Goal: Information Seeking & Learning: Learn about a topic

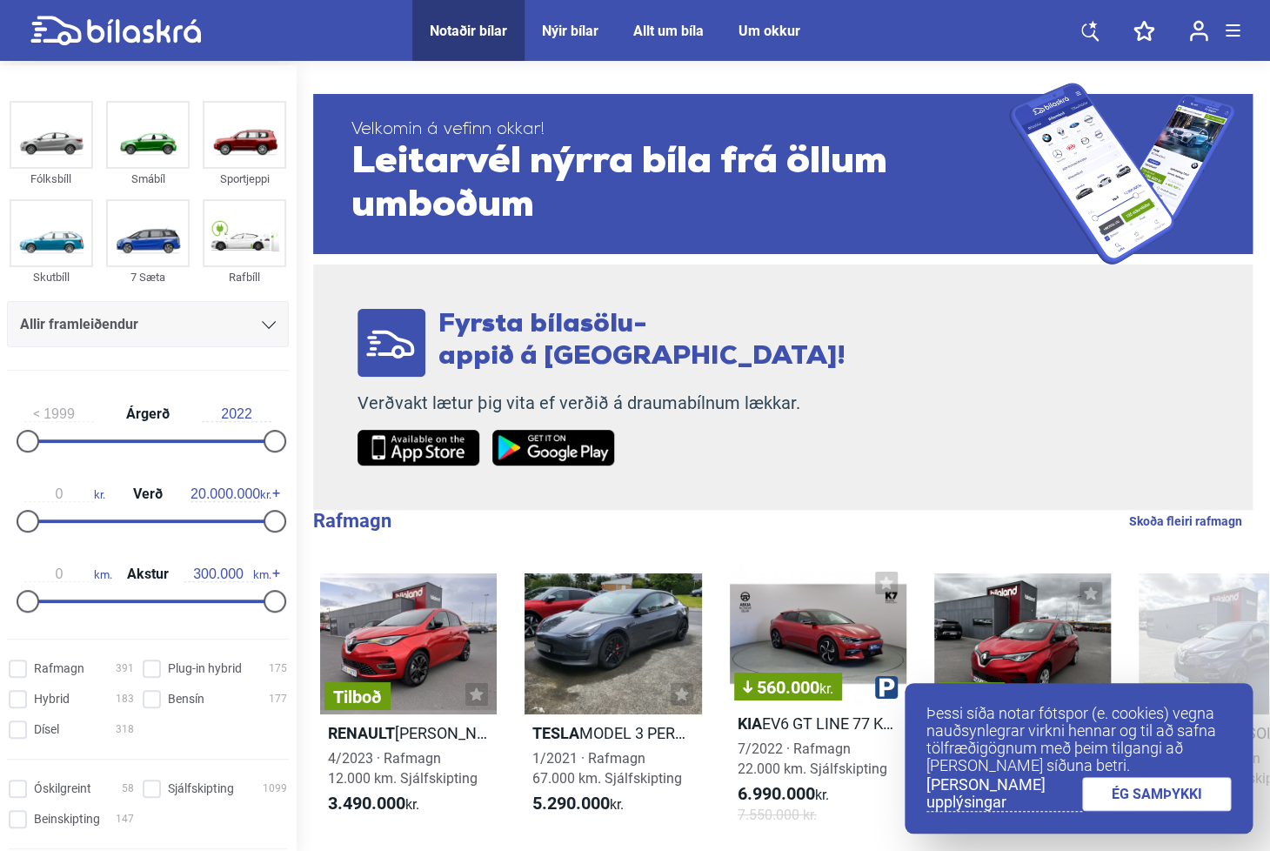
click at [183, 361] on div "Fólksbíll Smábíl Sportjeppi Skutbíll 7 Sæta Rafbíll Allir framleiðendur [PERSON…" at bounding box center [148, 240] width 296 height 289
click at [268, 324] on icon at bounding box center [269, 325] width 14 height 8
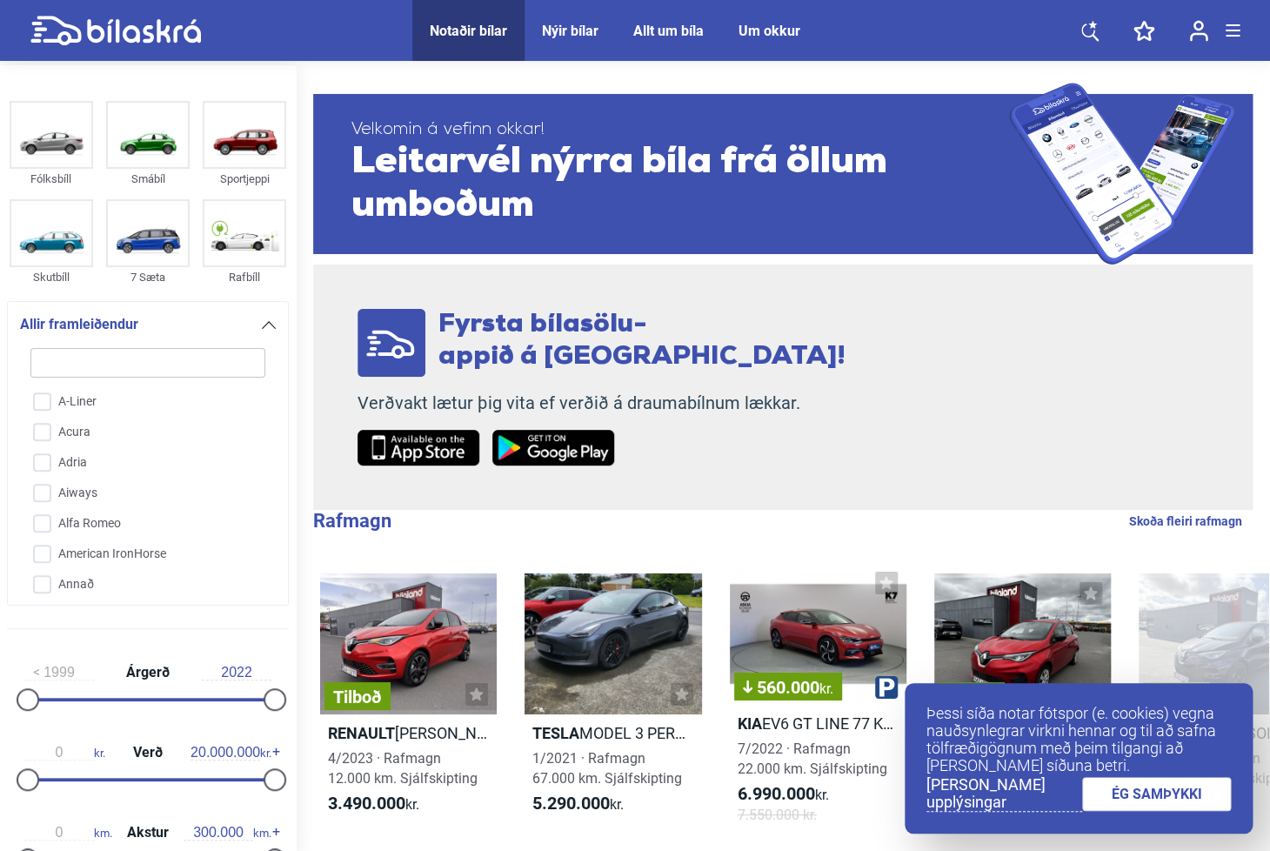
click at [124, 368] on input "search" at bounding box center [147, 363] width 235 height 30
type input "n"
checkbox input "false"
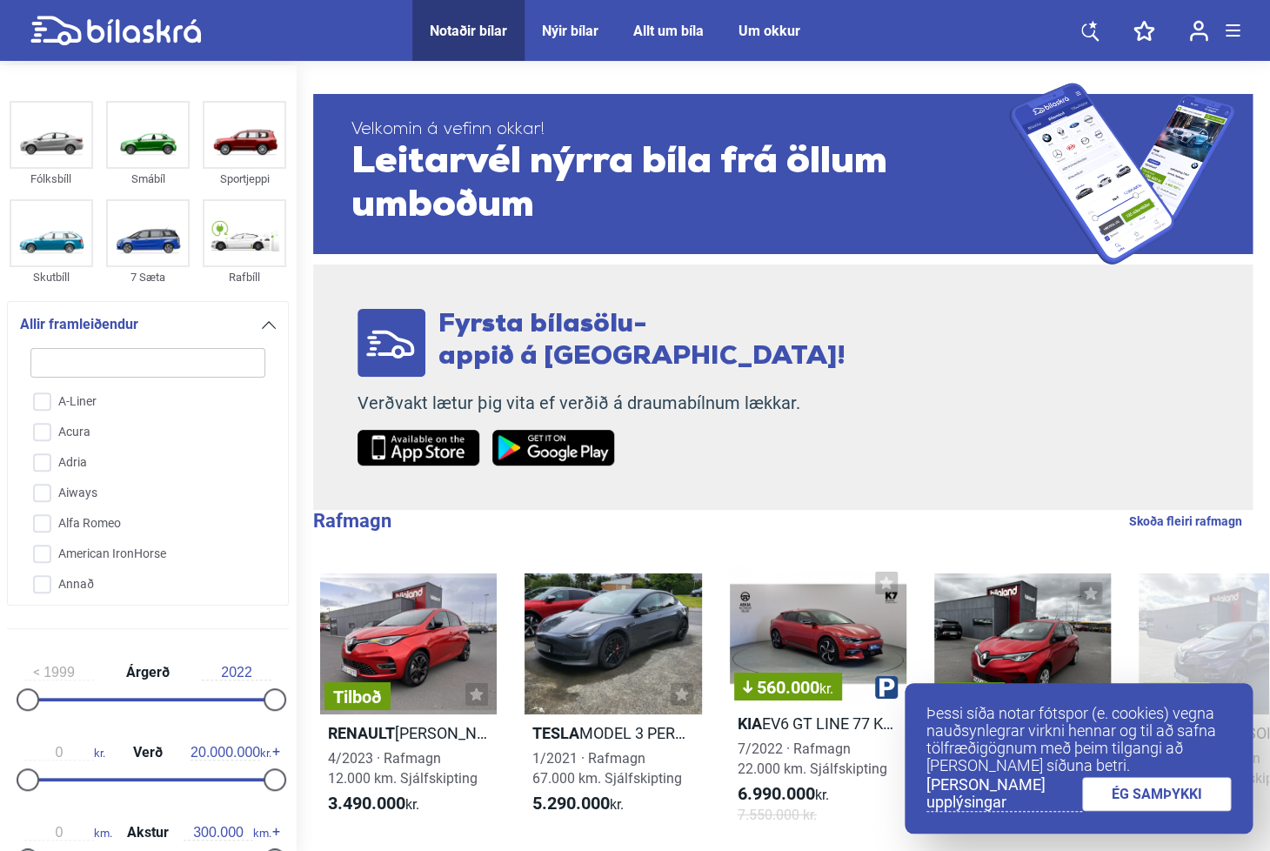
checkbox input "false"
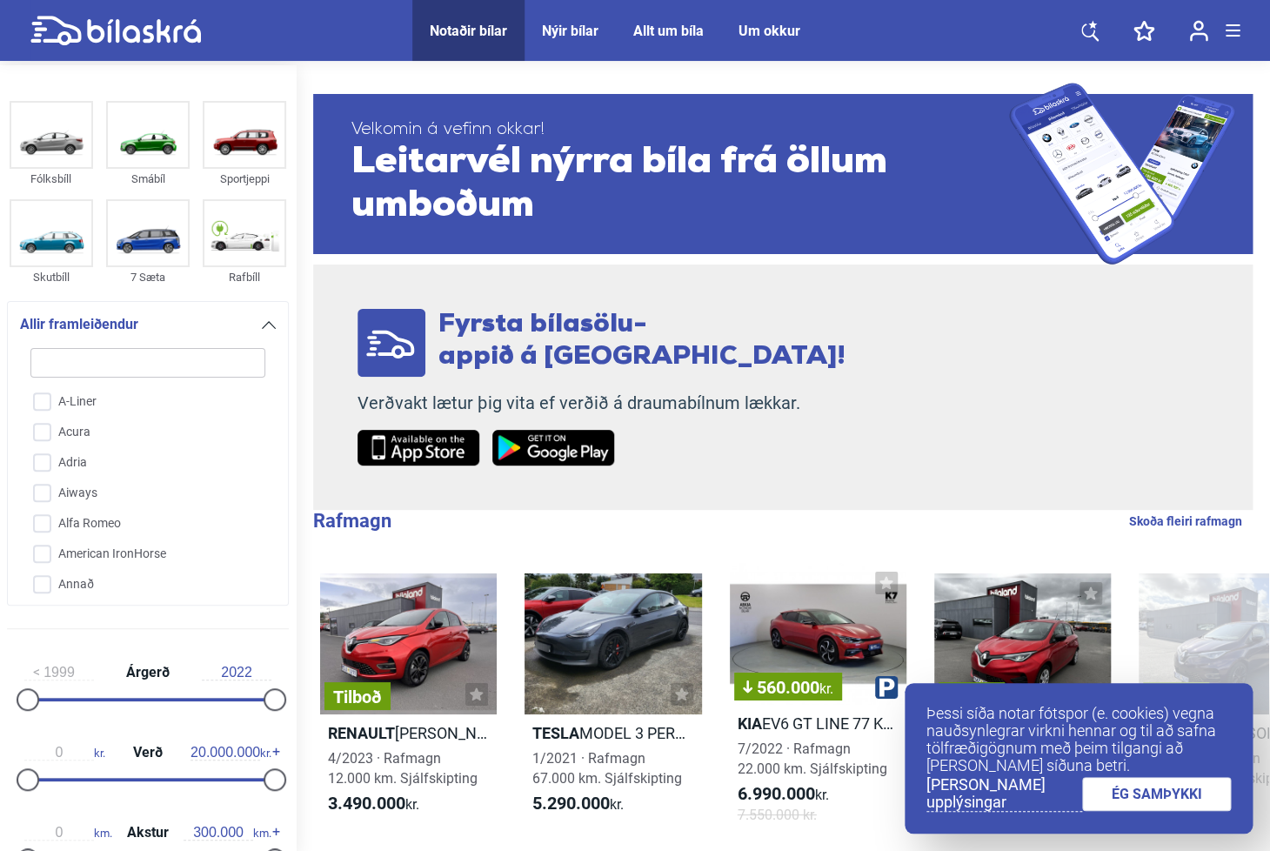
checkbox input "false"
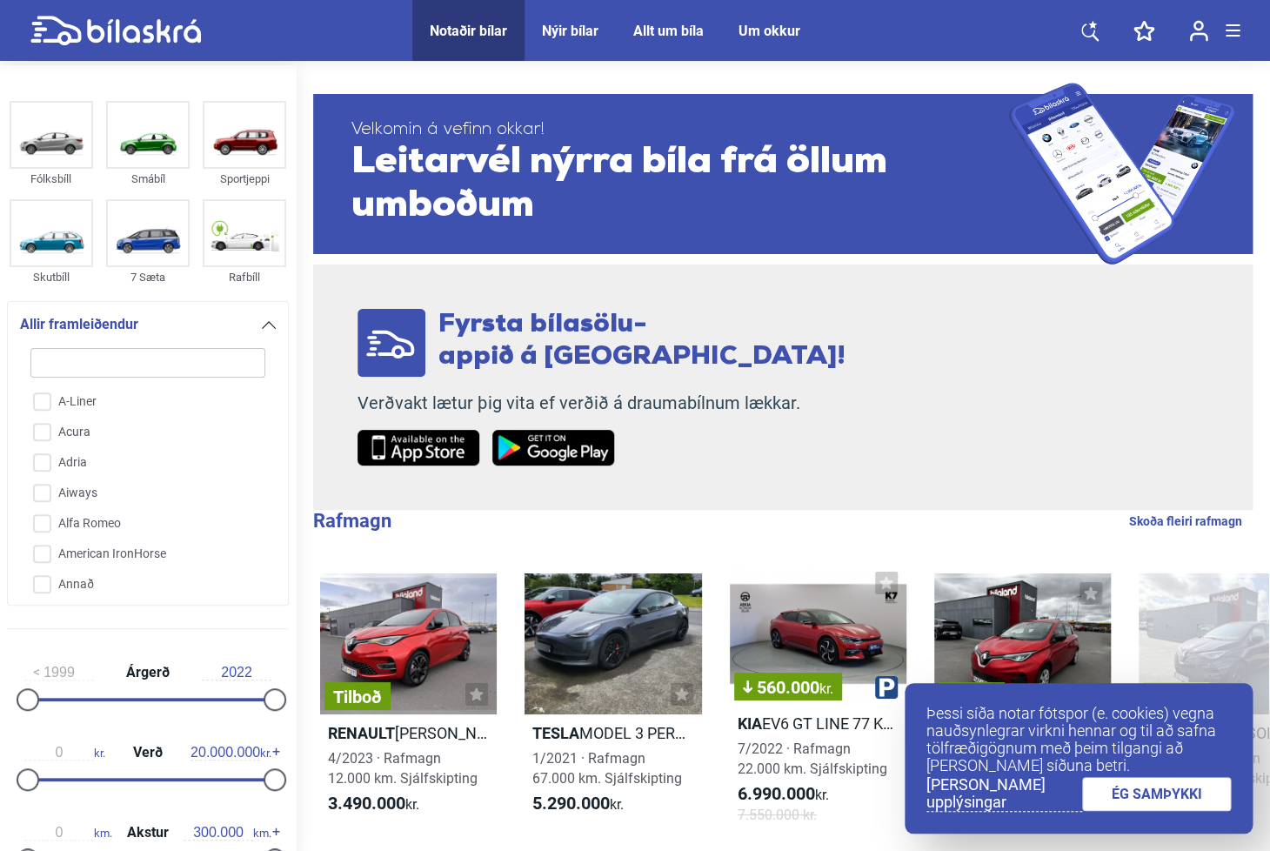
checkbox input "false"
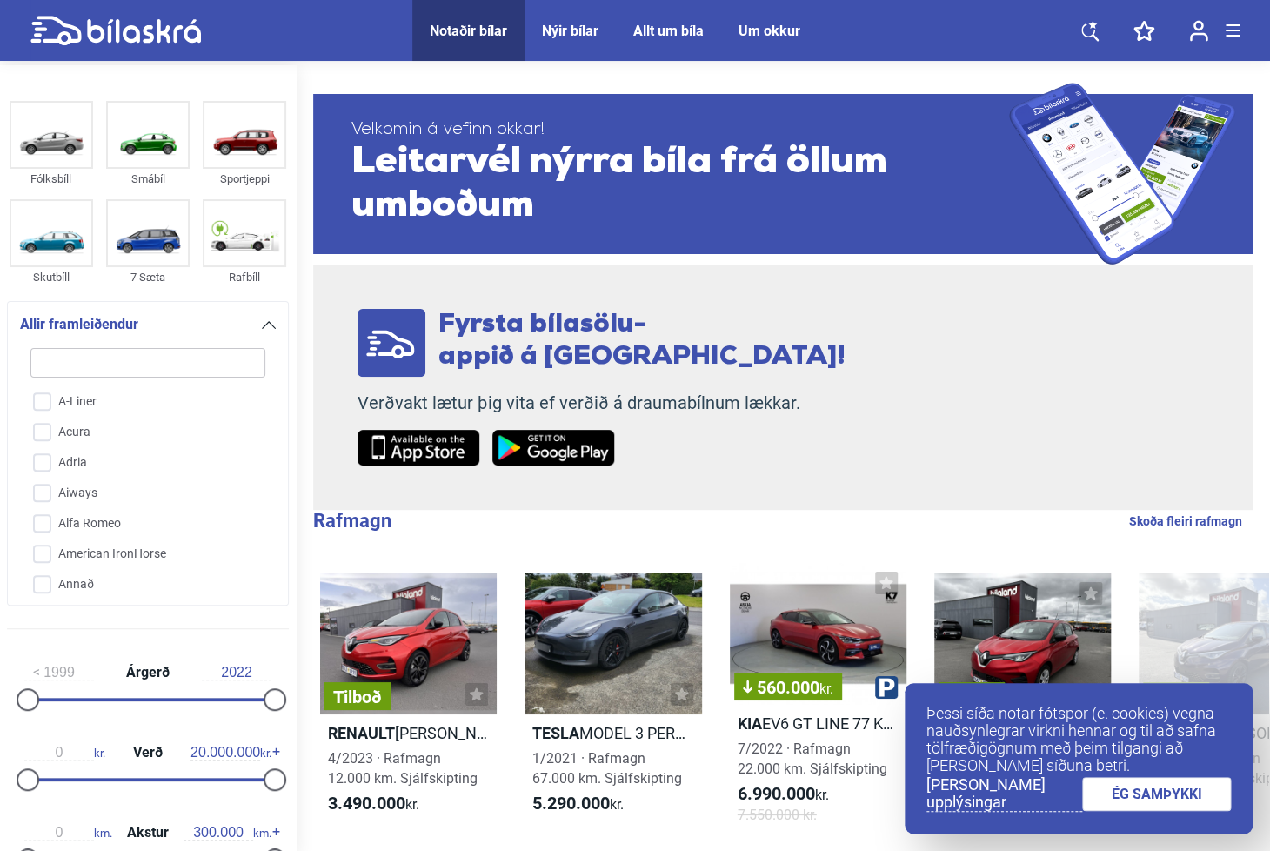
checkbox input "false"
type input "ni"
checkbox input "false"
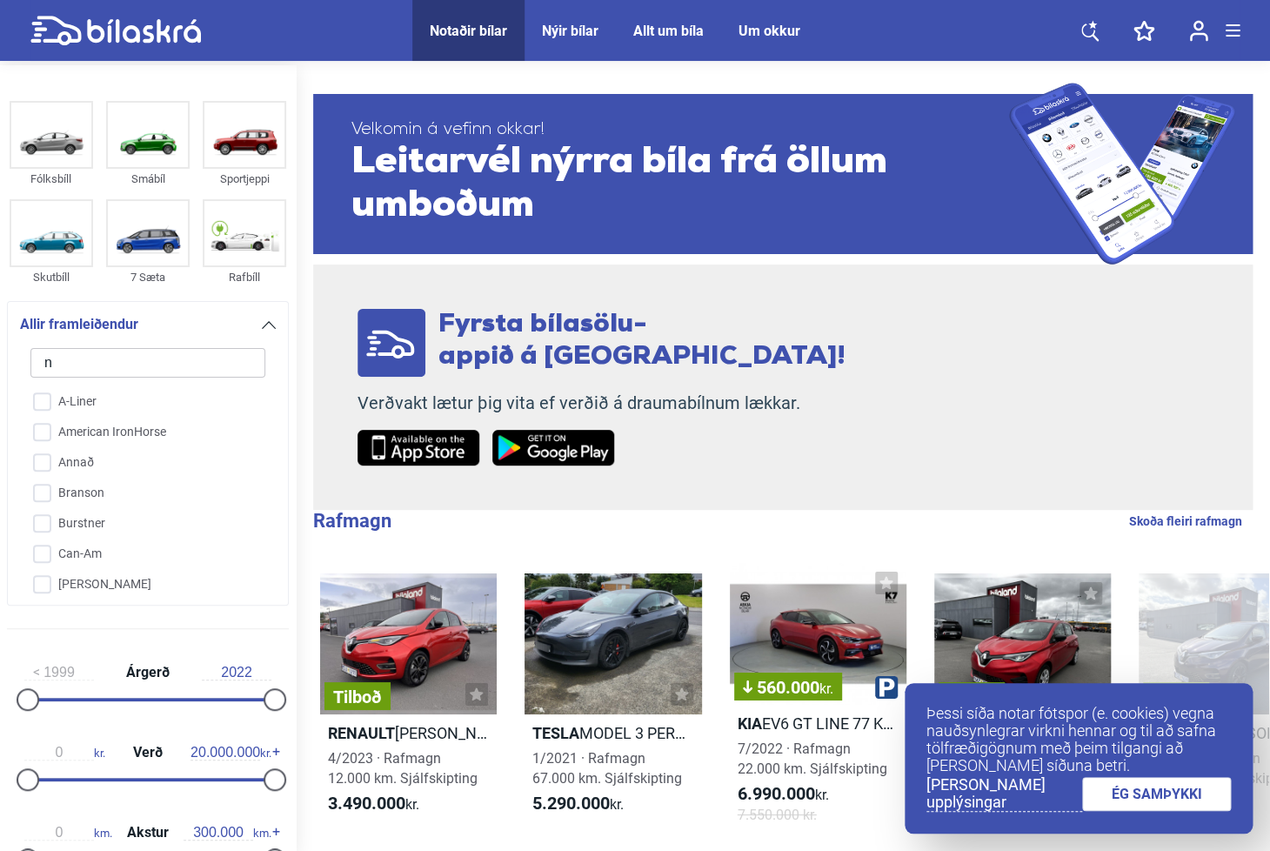
checkbox input "false"
type input "nis"
checkbox input "false"
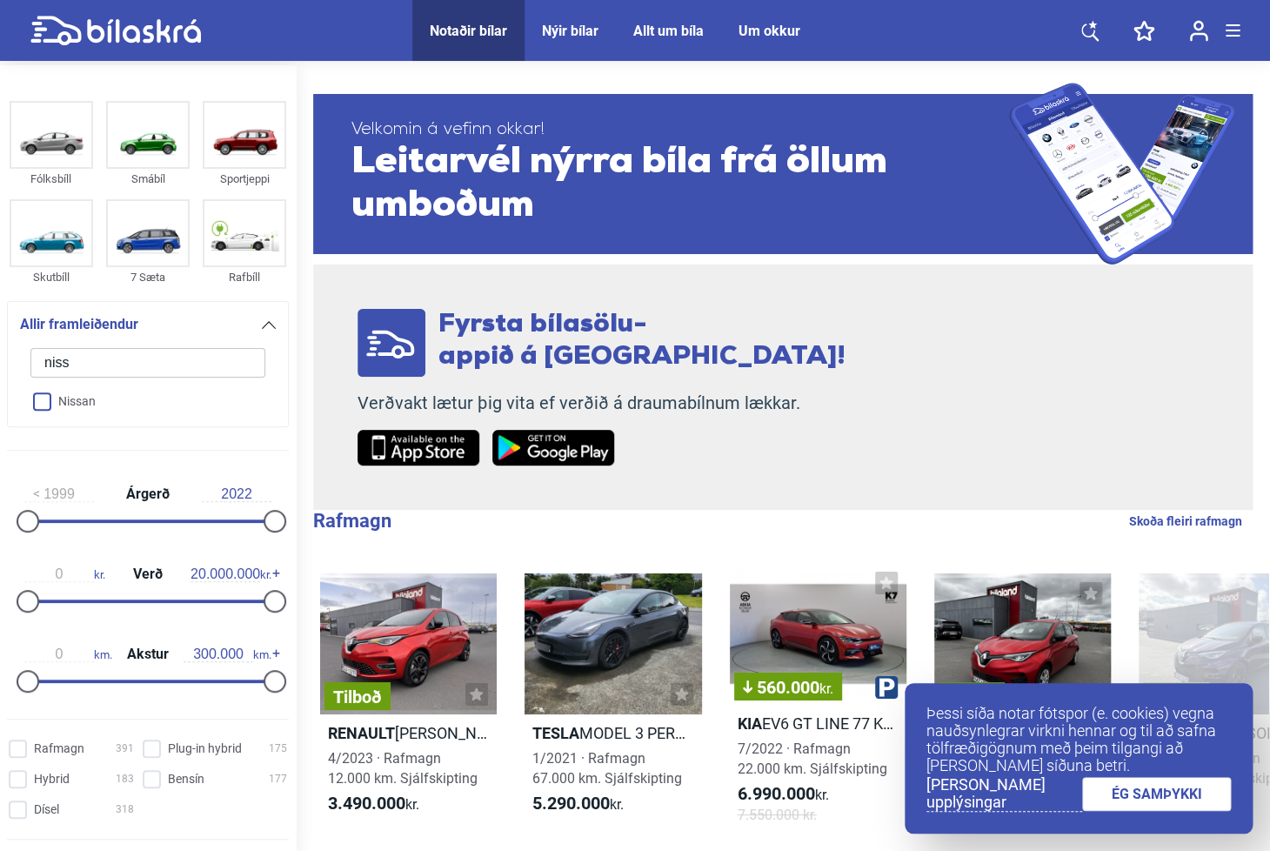
type input "niss"
click at [50, 412] on input "Nissan" at bounding box center [136, 402] width 237 height 30
checkbox input "true"
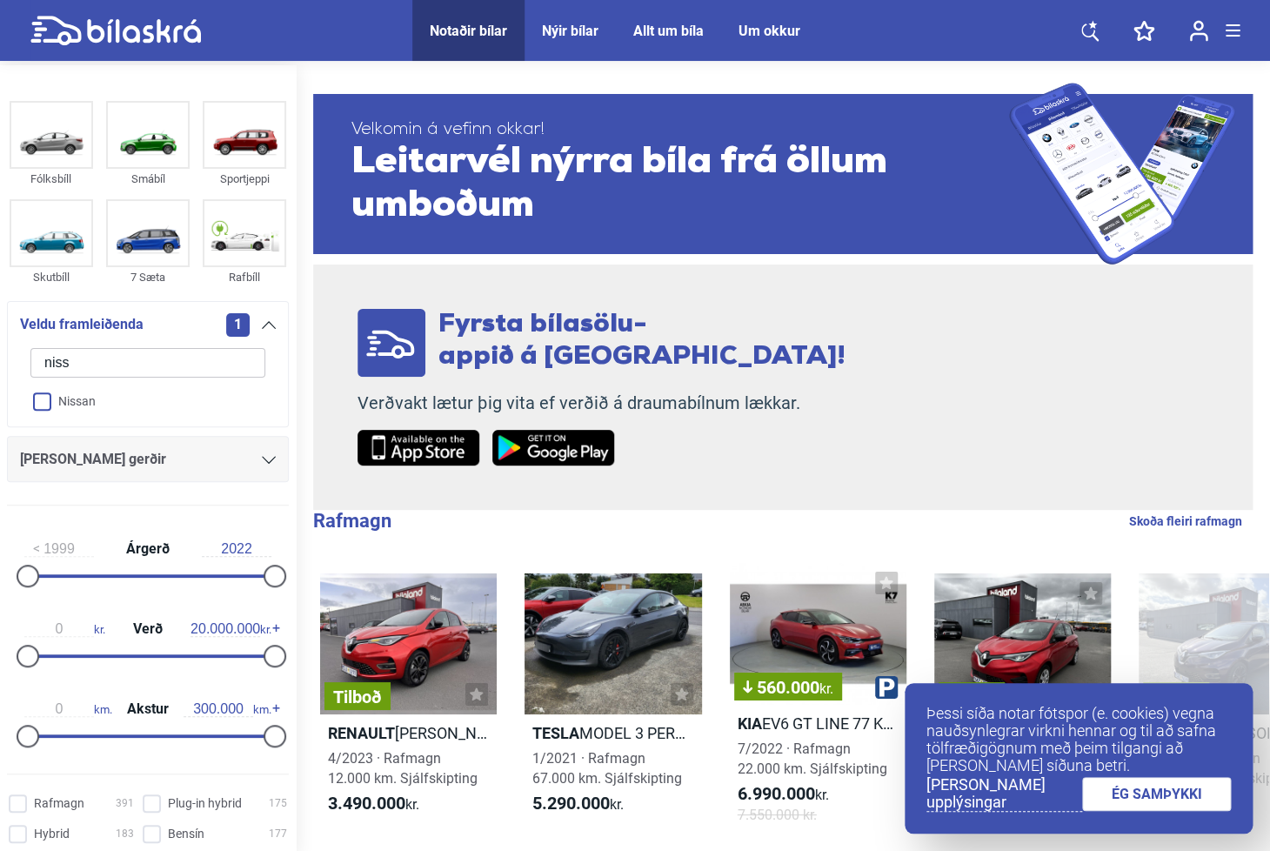
checkbox input "false"
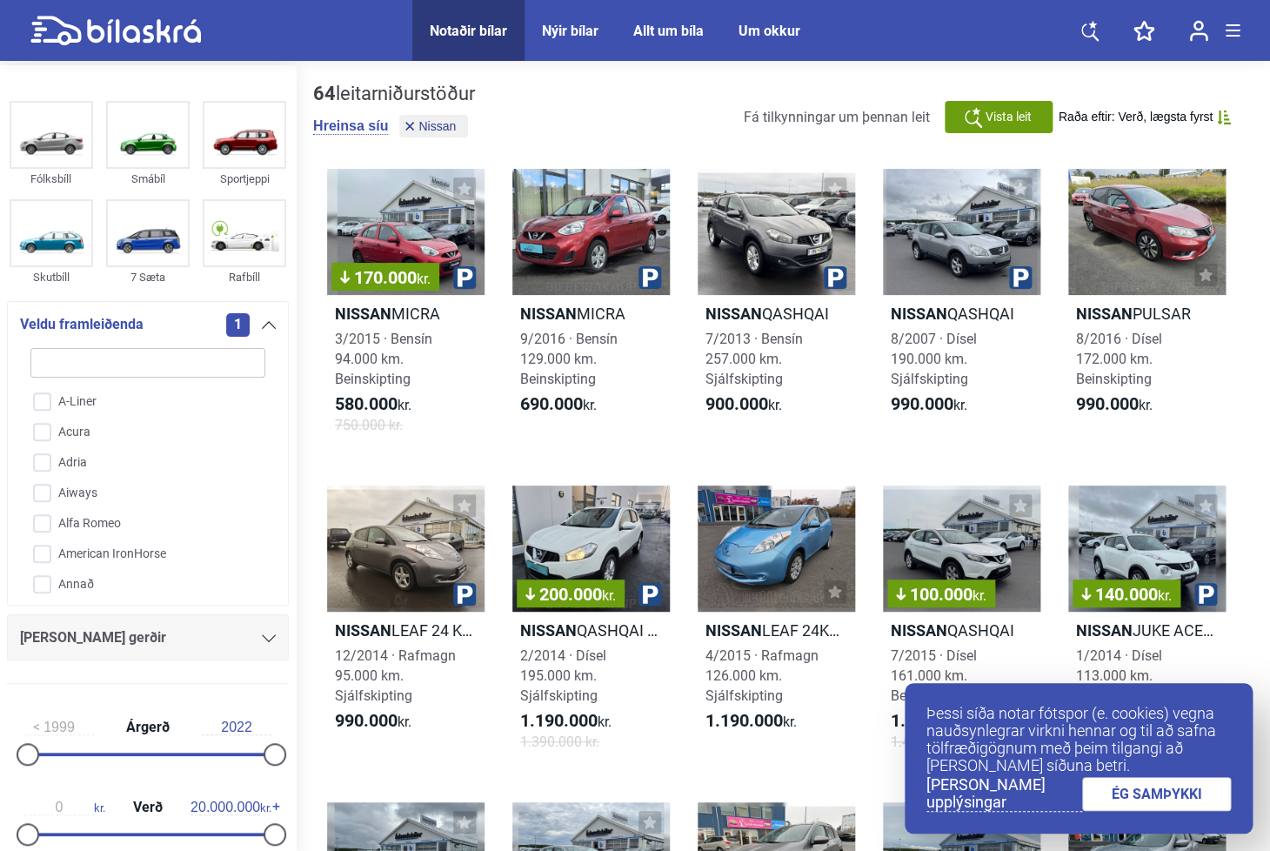
click at [119, 364] on input "search" at bounding box center [147, 363] width 235 height 30
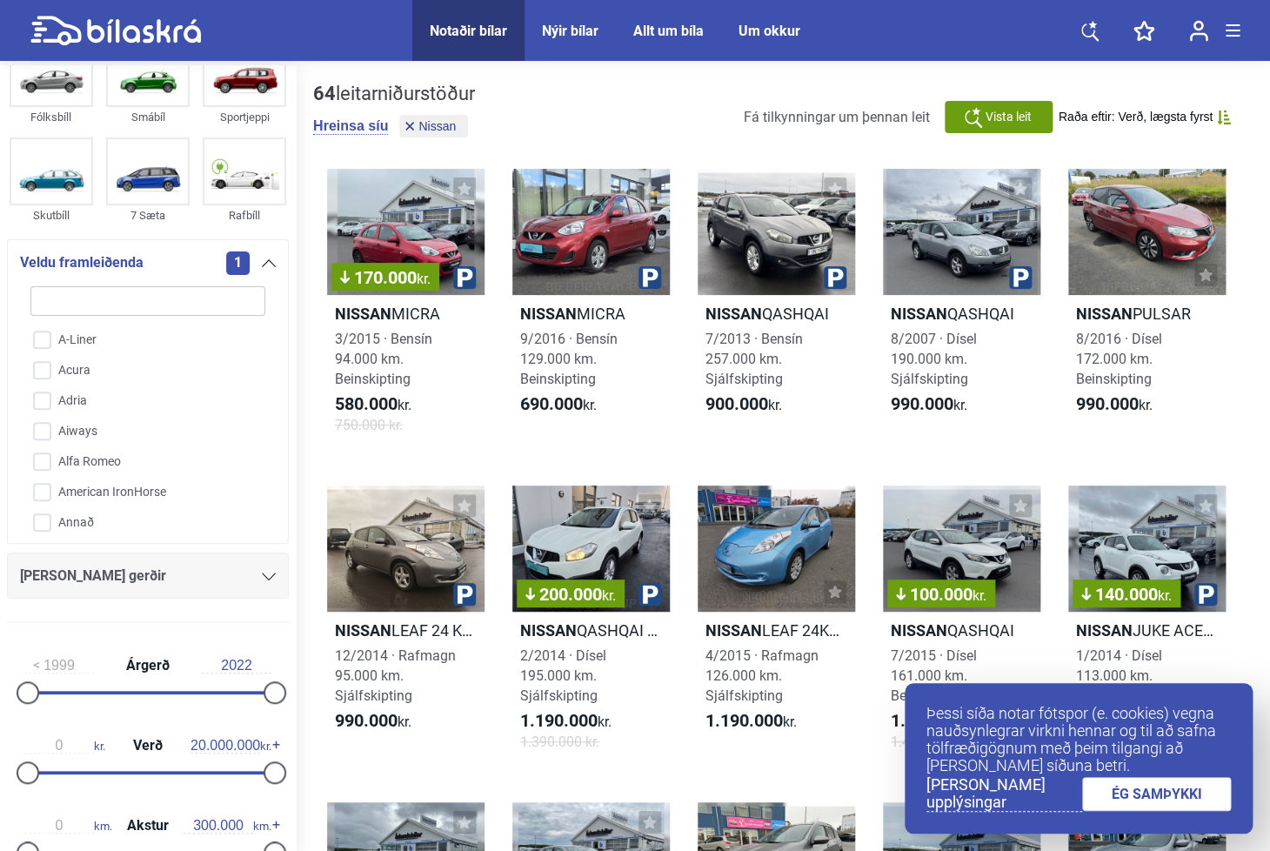
scroll to position [64, 0]
click at [265, 264] on icon at bounding box center [269, 262] width 14 height 8
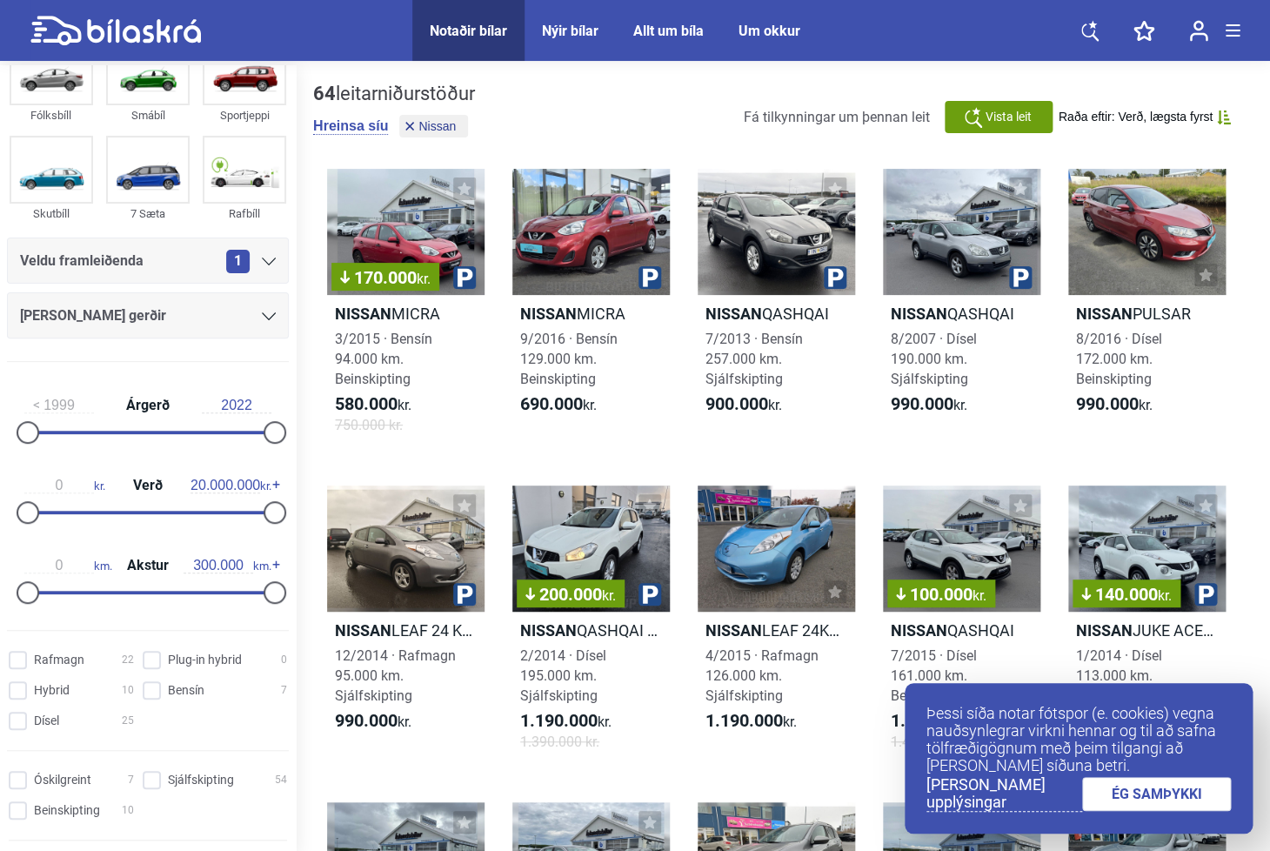
click at [265, 318] on icon at bounding box center [269, 316] width 14 height 8
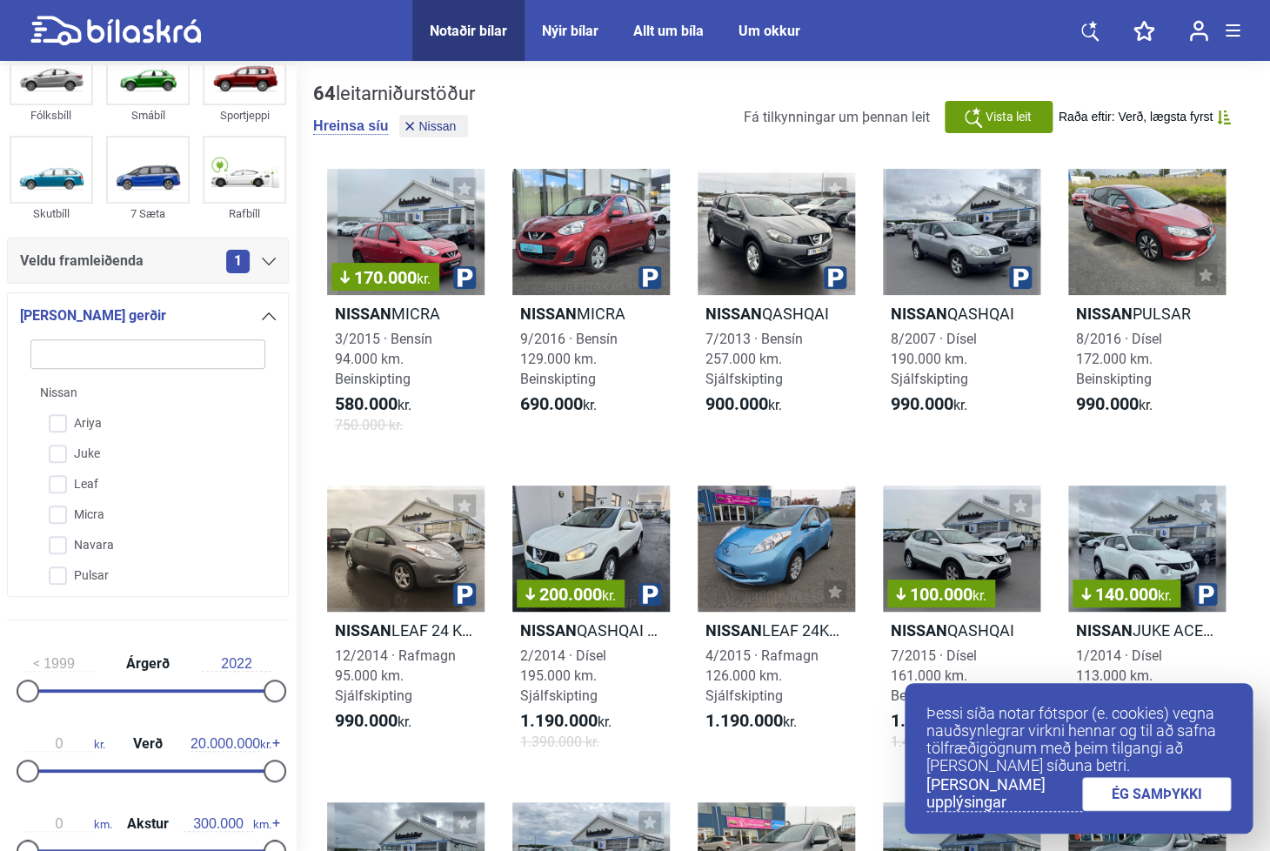
click at [140, 358] on input "search" at bounding box center [147, 354] width 235 height 30
click at [66, 481] on input "Leaf" at bounding box center [136, 485] width 237 height 30
checkbox input "true"
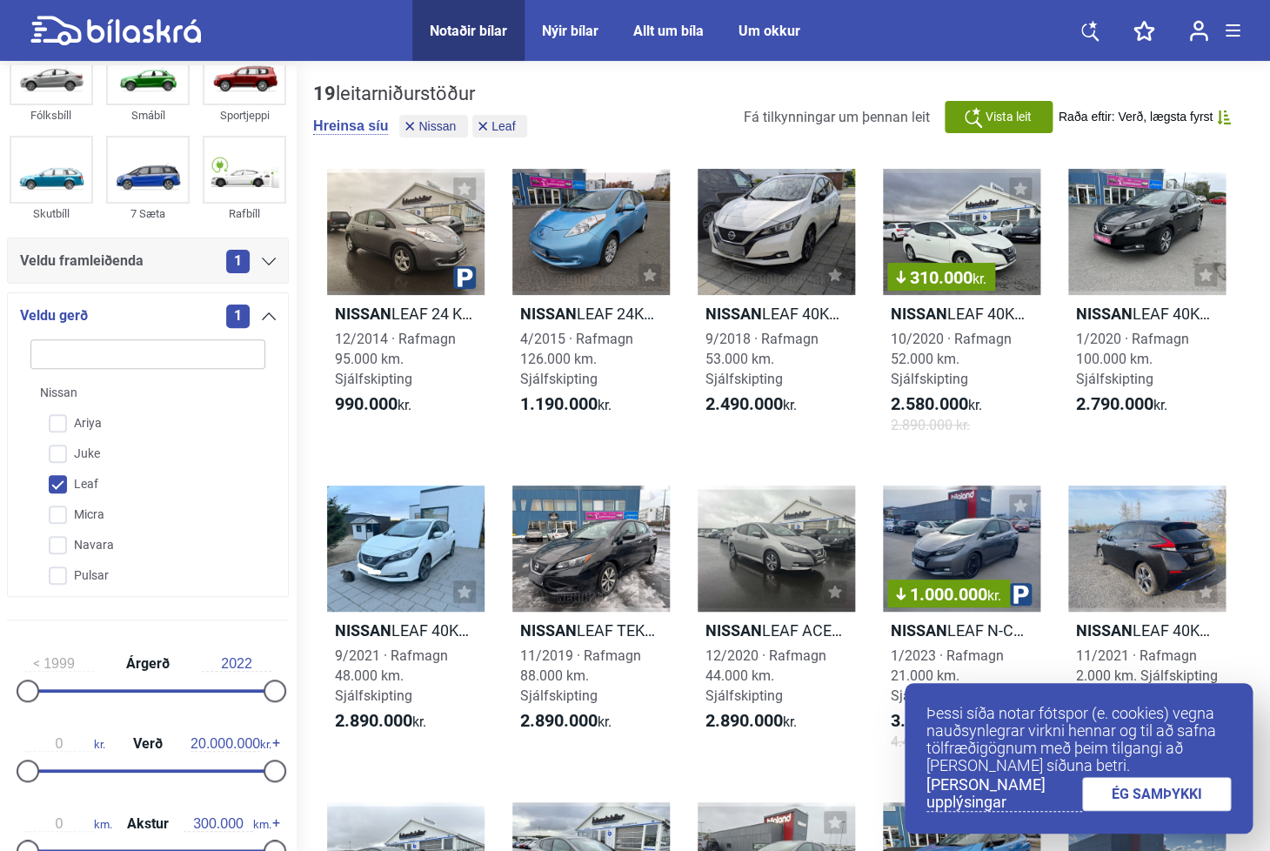
click at [271, 319] on icon at bounding box center [269, 316] width 14 height 8
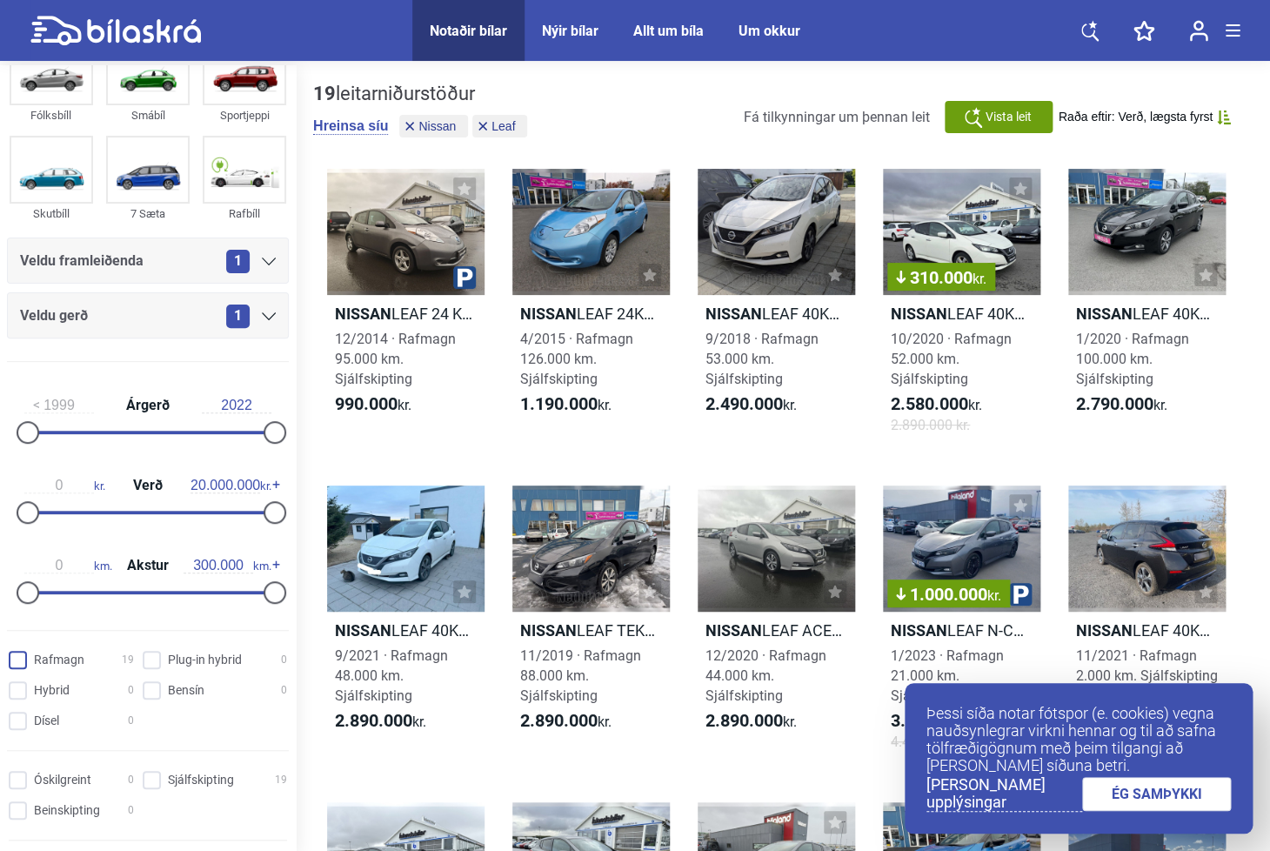
click at [25, 670] on input "Rafmagn 19" at bounding box center [73, 661] width 125 height 18
checkbox input "true"
click at [1119, 798] on link "ÉG SAMÞYKKI" at bounding box center [1157, 794] width 150 height 34
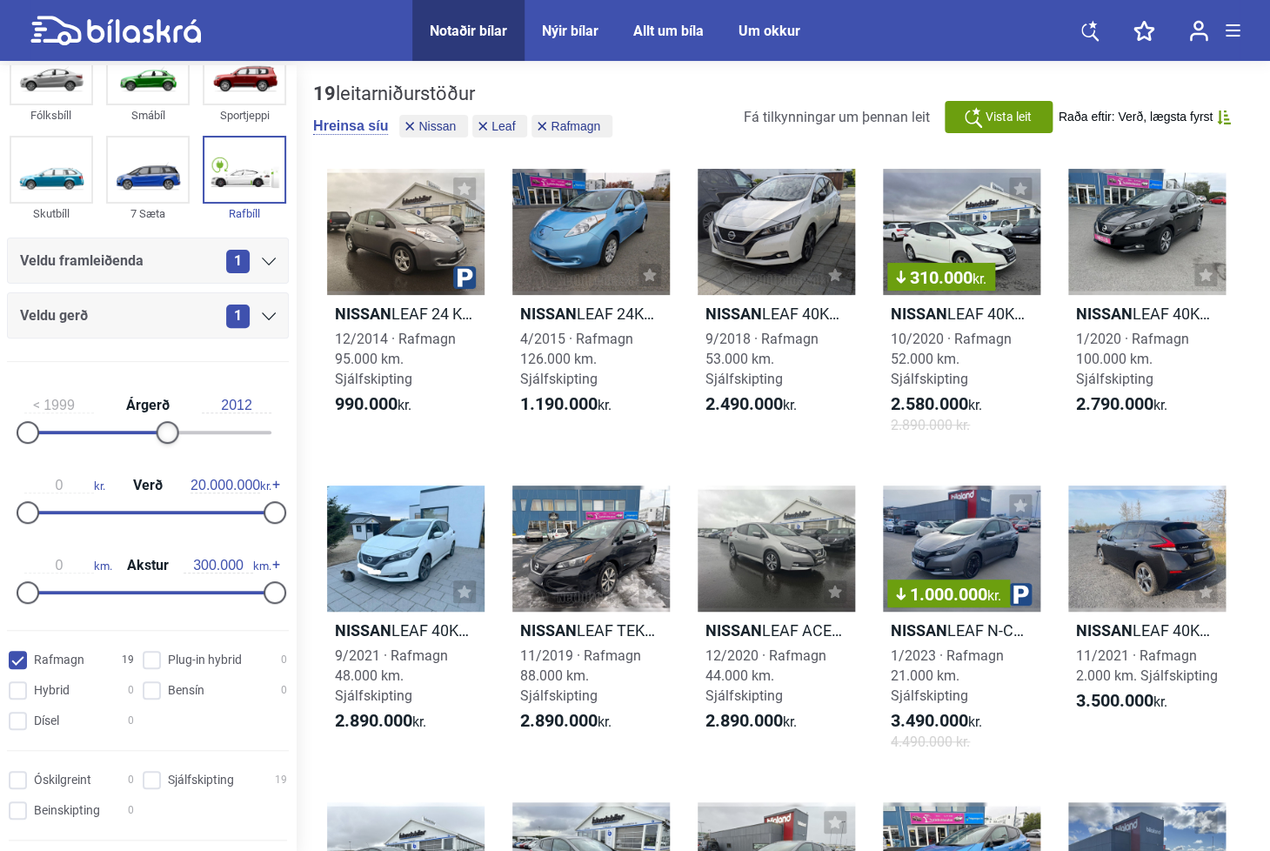
drag, startPoint x: 271, startPoint y: 427, endPoint x: 164, endPoint y: 429, distance: 106.2
click at [164, 429] on div at bounding box center [168, 432] width 23 height 23
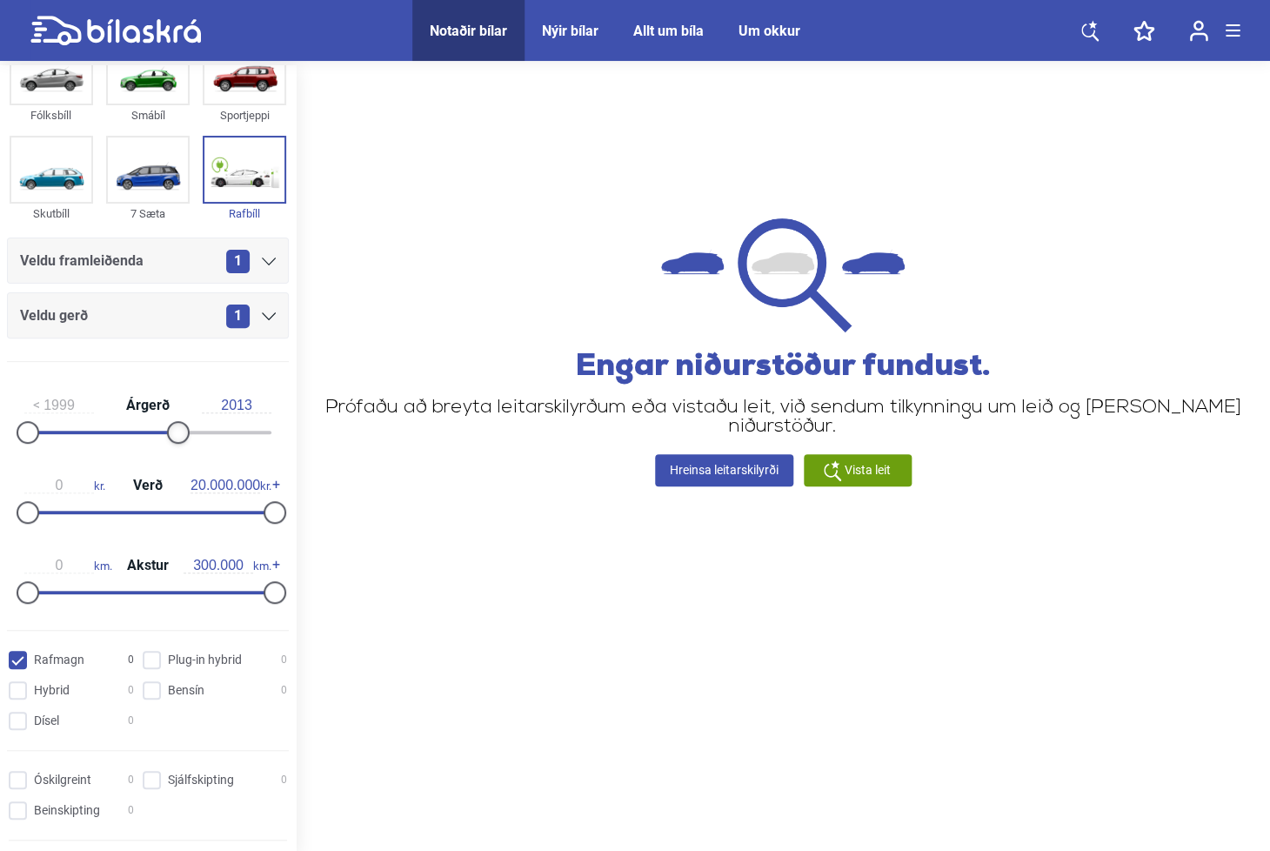
click at [171, 429] on div at bounding box center [178, 432] width 23 height 23
drag, startPoint x: 171, startPoint y: 429, endPoint x: 181, endPoint y: 429, distance: 9.6
click at [181, 429] on div at bounding box center [188, 432] width 23 height 23
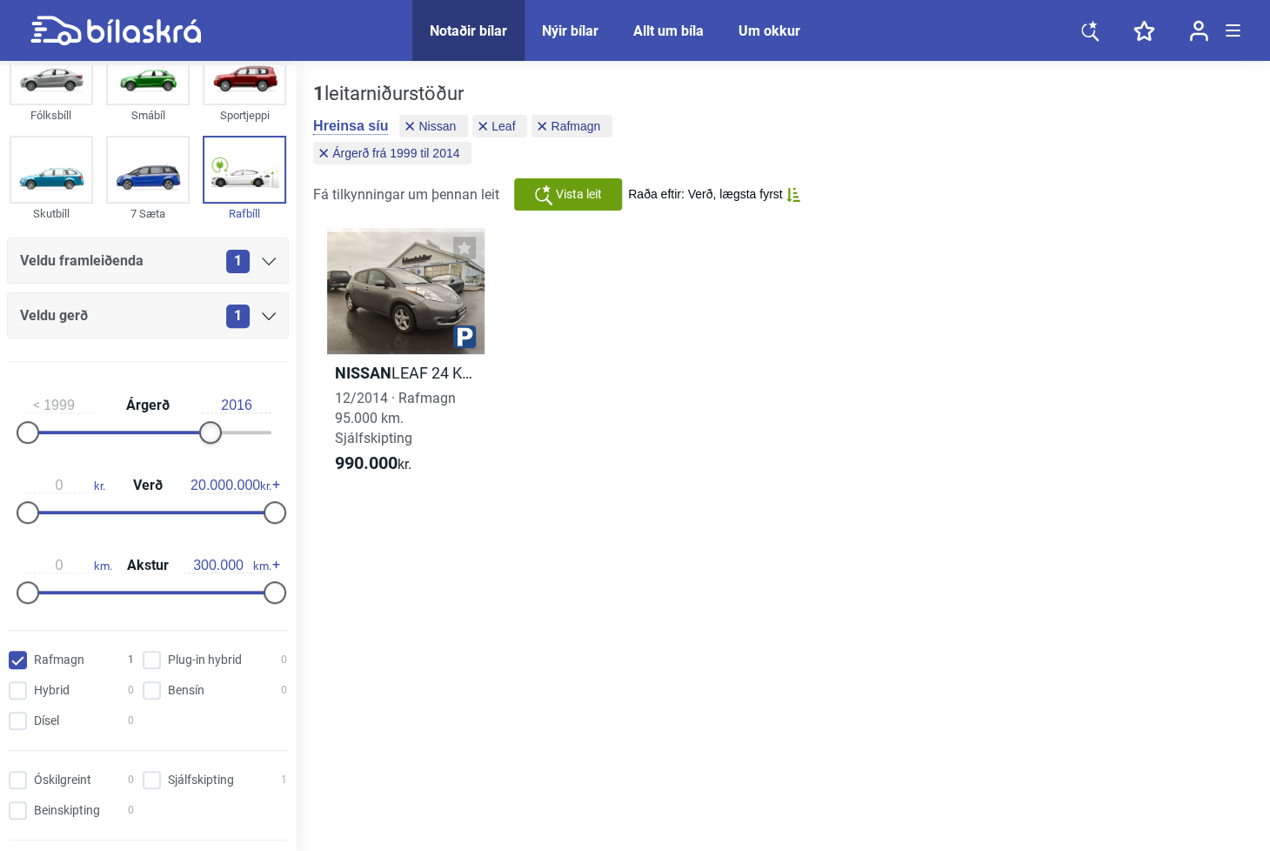
drag, startPoint x: 194, startPoint y: 432, endPoint x: 213, endPoint y: 433, distance: 19.2
click at [213, 433] on div at bounding box center [210, 432] width 23 height 23
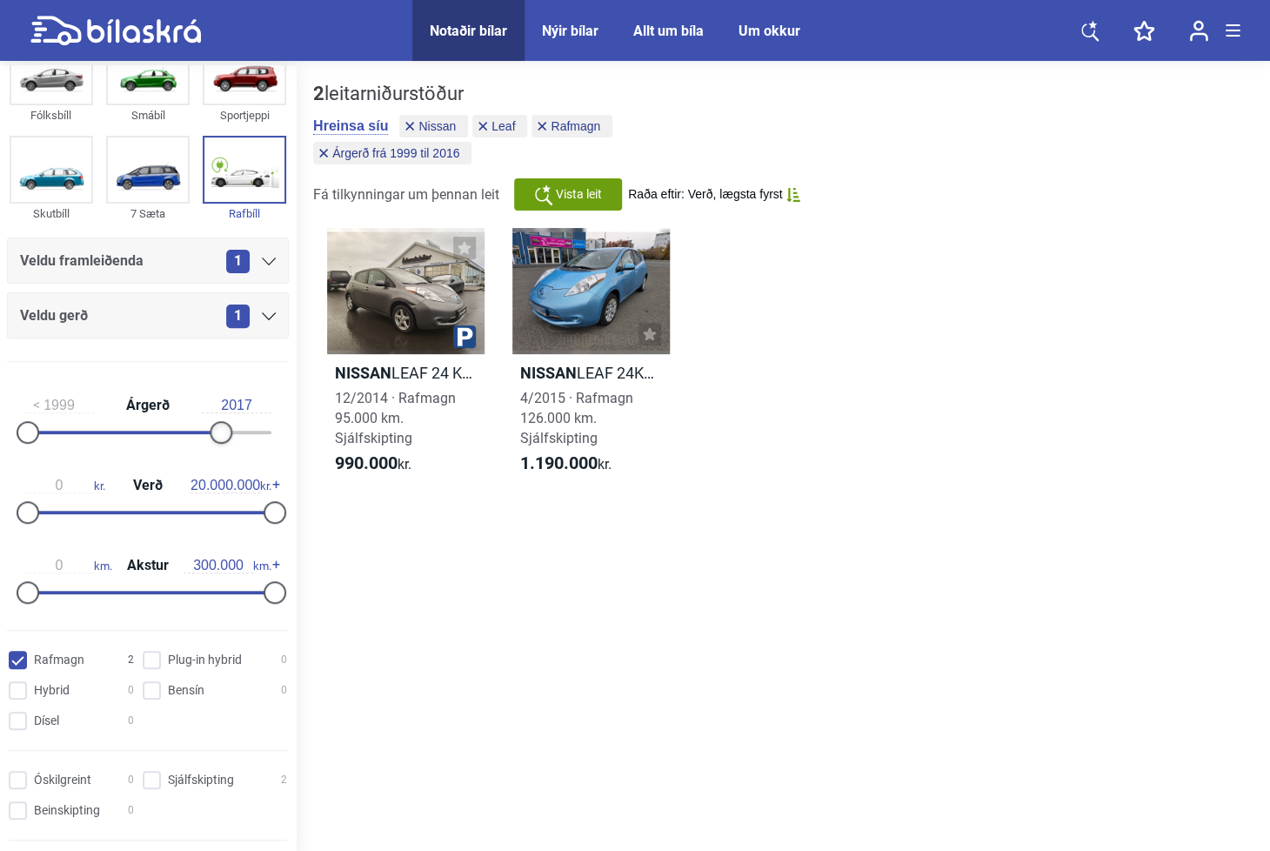
type input "2018"
drag, startPoint x: 210, startPoint y: 436, endPoint x: 231, endPoint y: 435, distance: 20.9
click at [231, 435] on div at bounding box center [232, 432] width 23 height 23
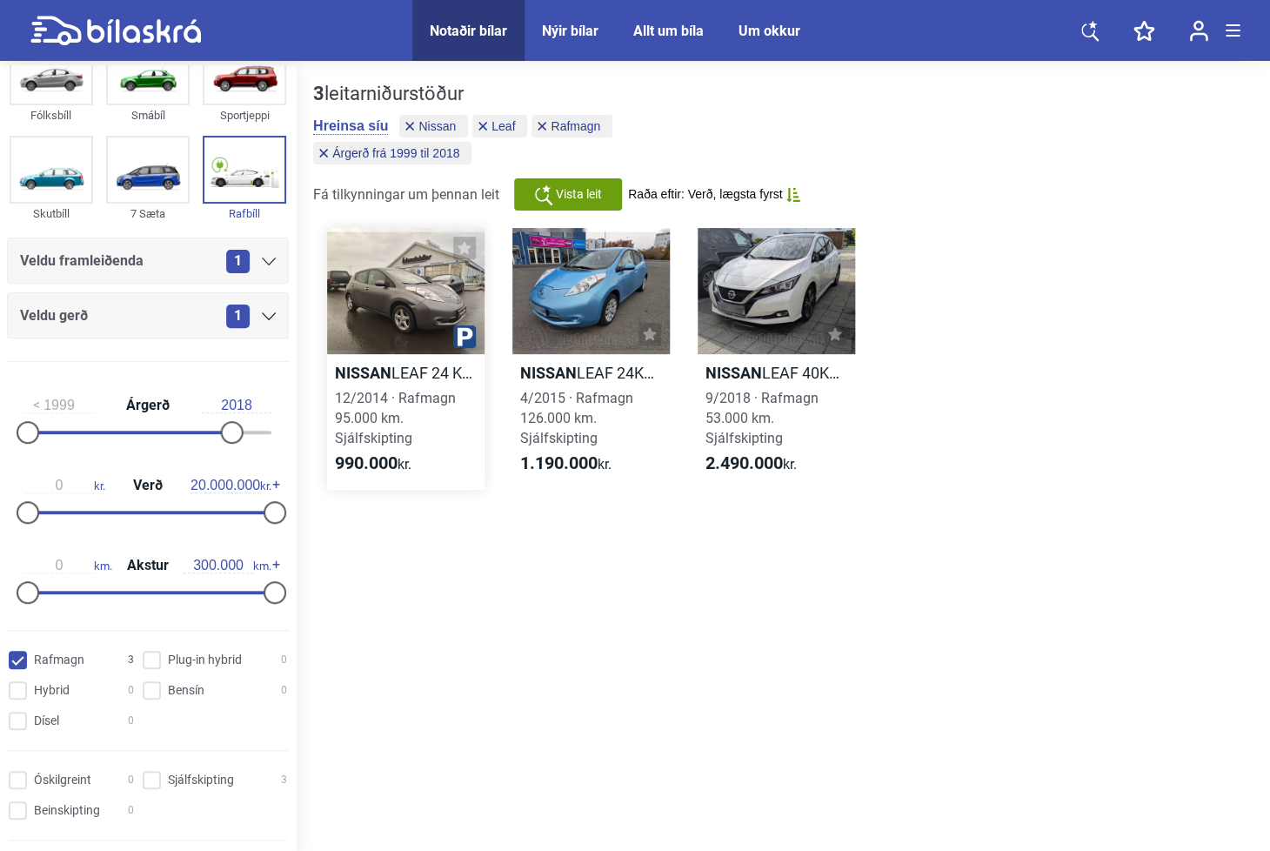
click at [387, 327] on div at bounding box center [405, 291] width 157 height 126
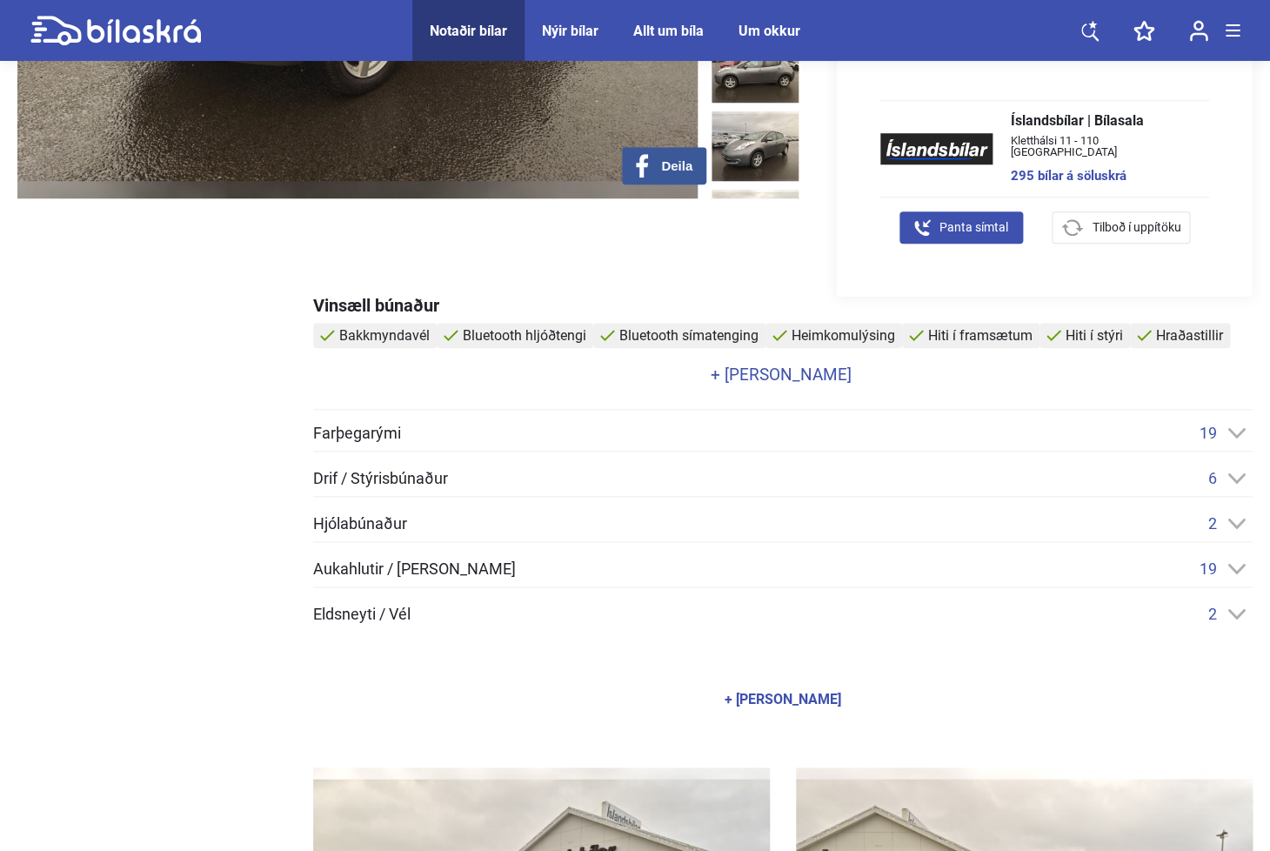
scroll to position [493, 0]
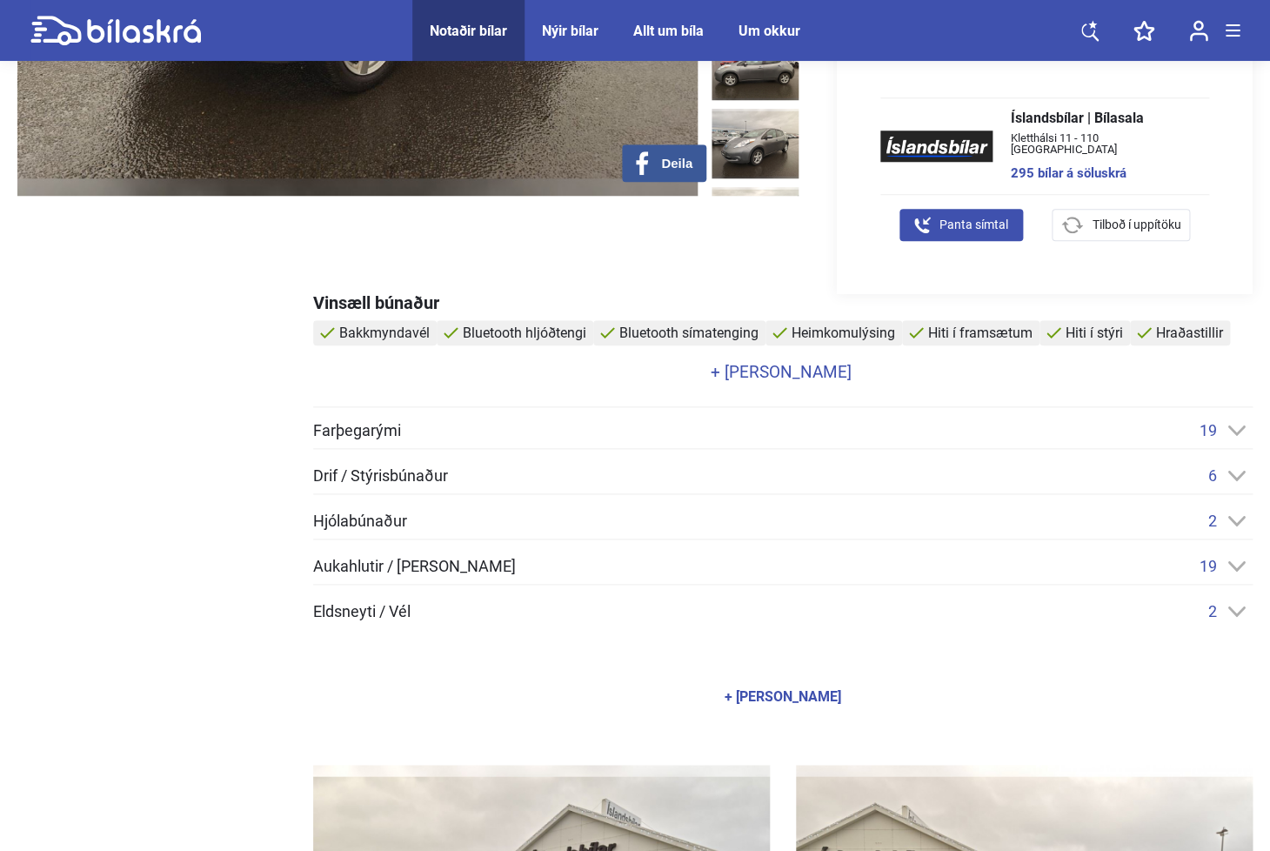
click at [1055, 440] on div "Farþegarými 19 Aðgerðahnappar í stýri Aksturstölva Bluetooth hljóðtengi Bluetoo…" at bounding box center [783, 435] width 940 height 28
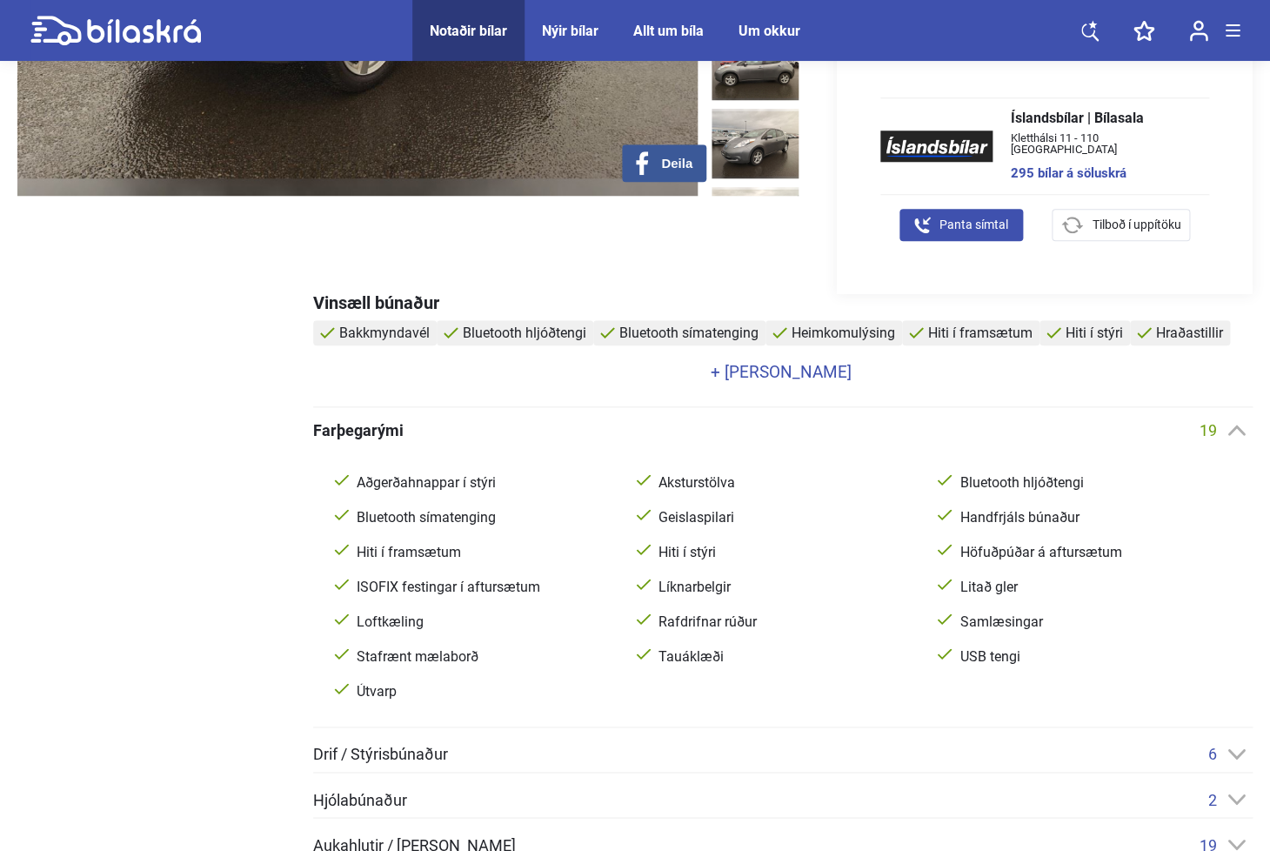
click at [1130, 428] on div "Farþegarými 19" at bounding box center [783, 430] width 940 height 18
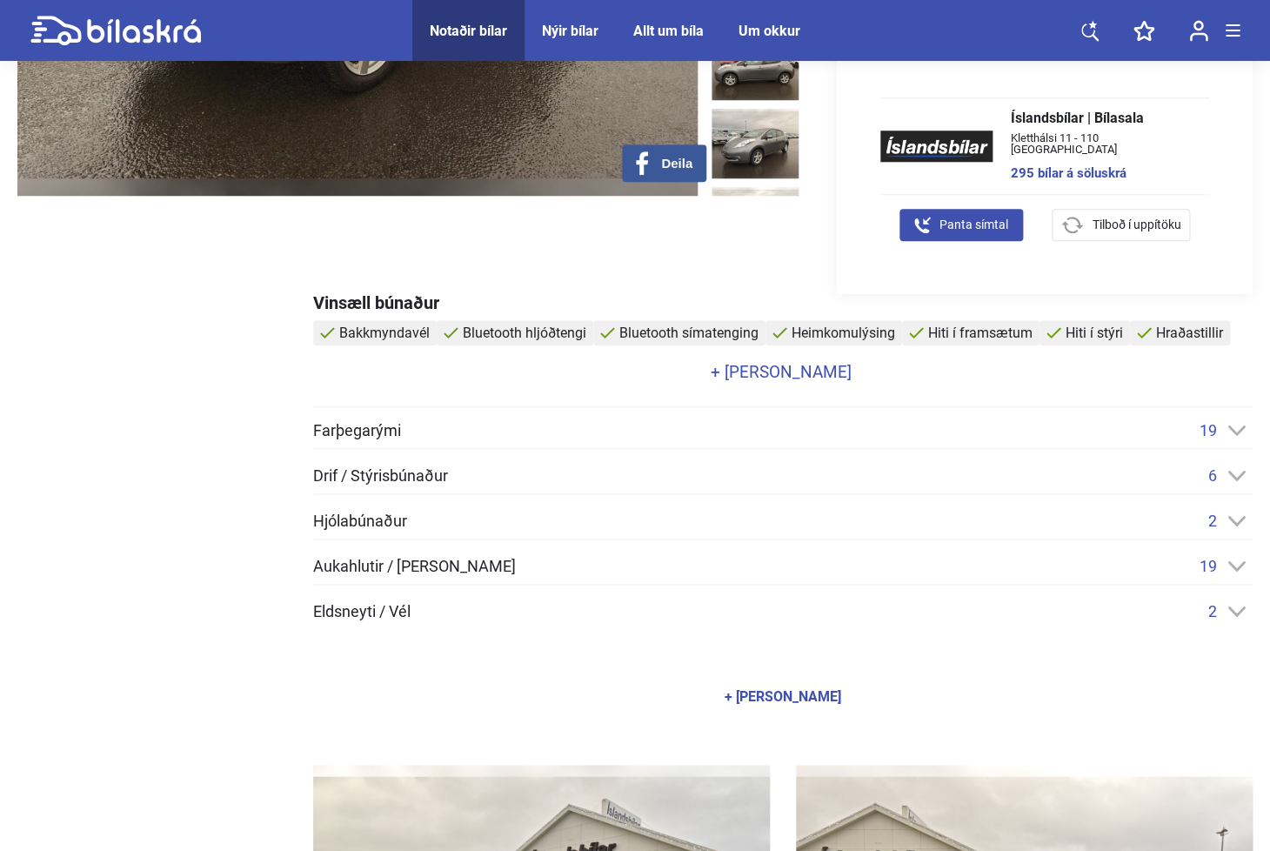
click at [1129, 470] on div "Drif / Stýrisbúnaður 6" at bounding box center [783, 475] width 940 height 18
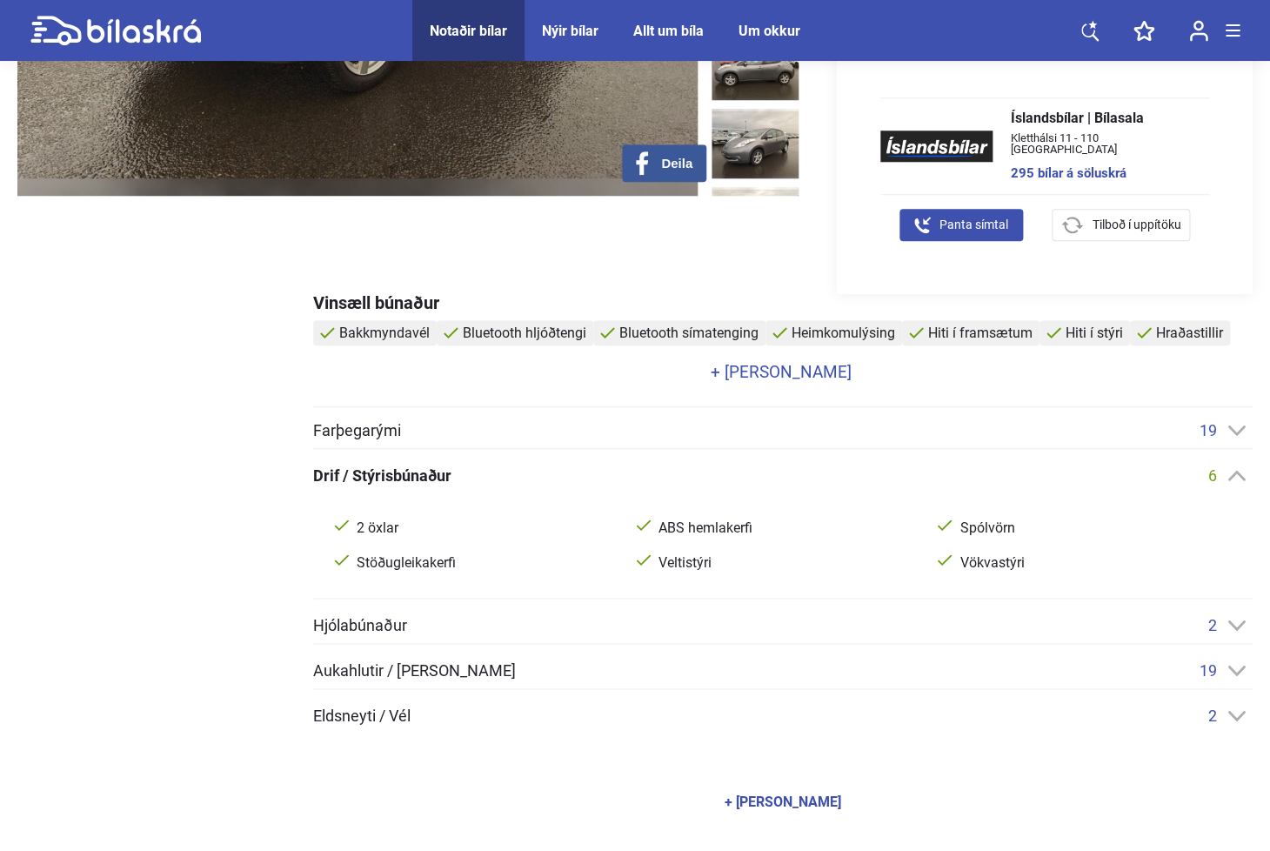
click at [1129, 470] on div "Drif / Stýrisbúnaður 6" at bounding box center [783, 475] width 940 height 18
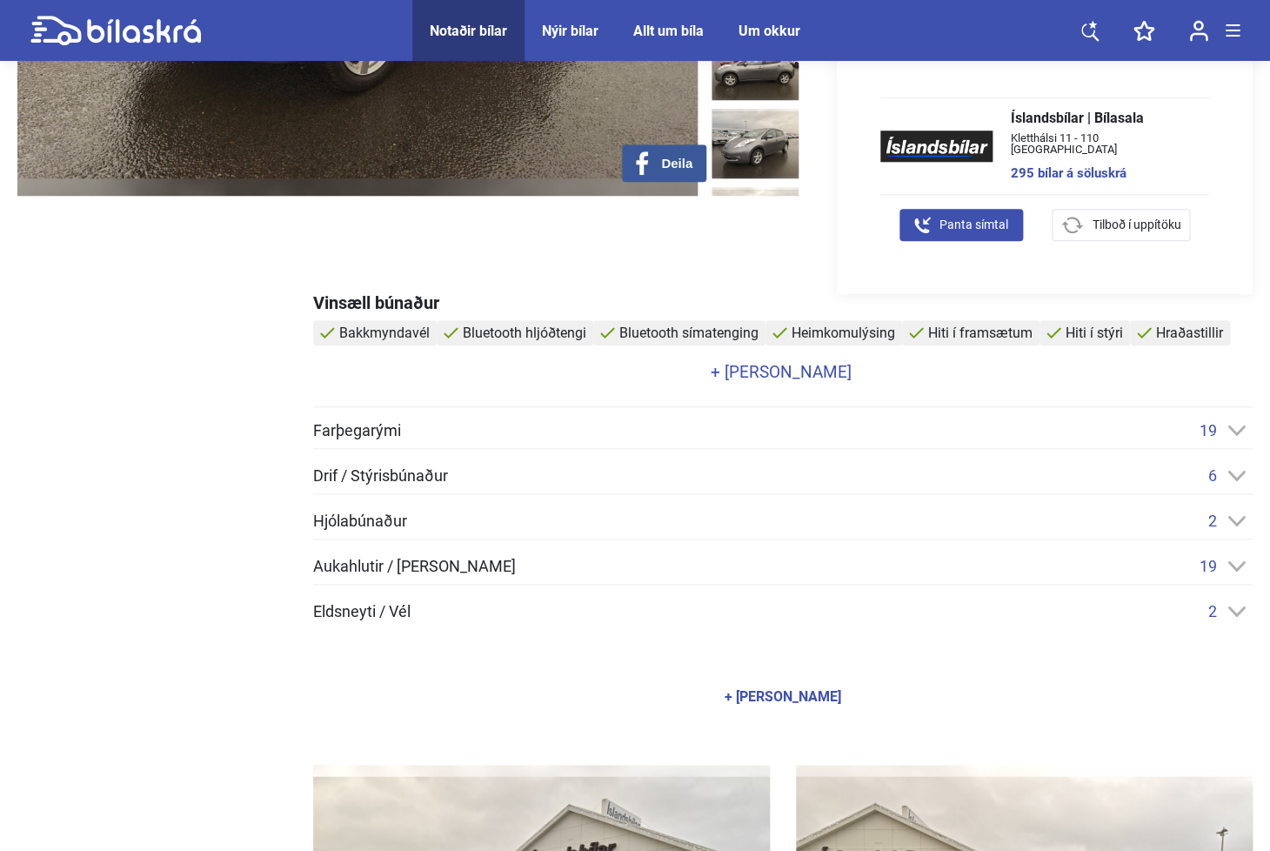
click at [1128, 518] on div "Hjólabúnaður 2" at bounding box center [783, 521] width 940 height 18
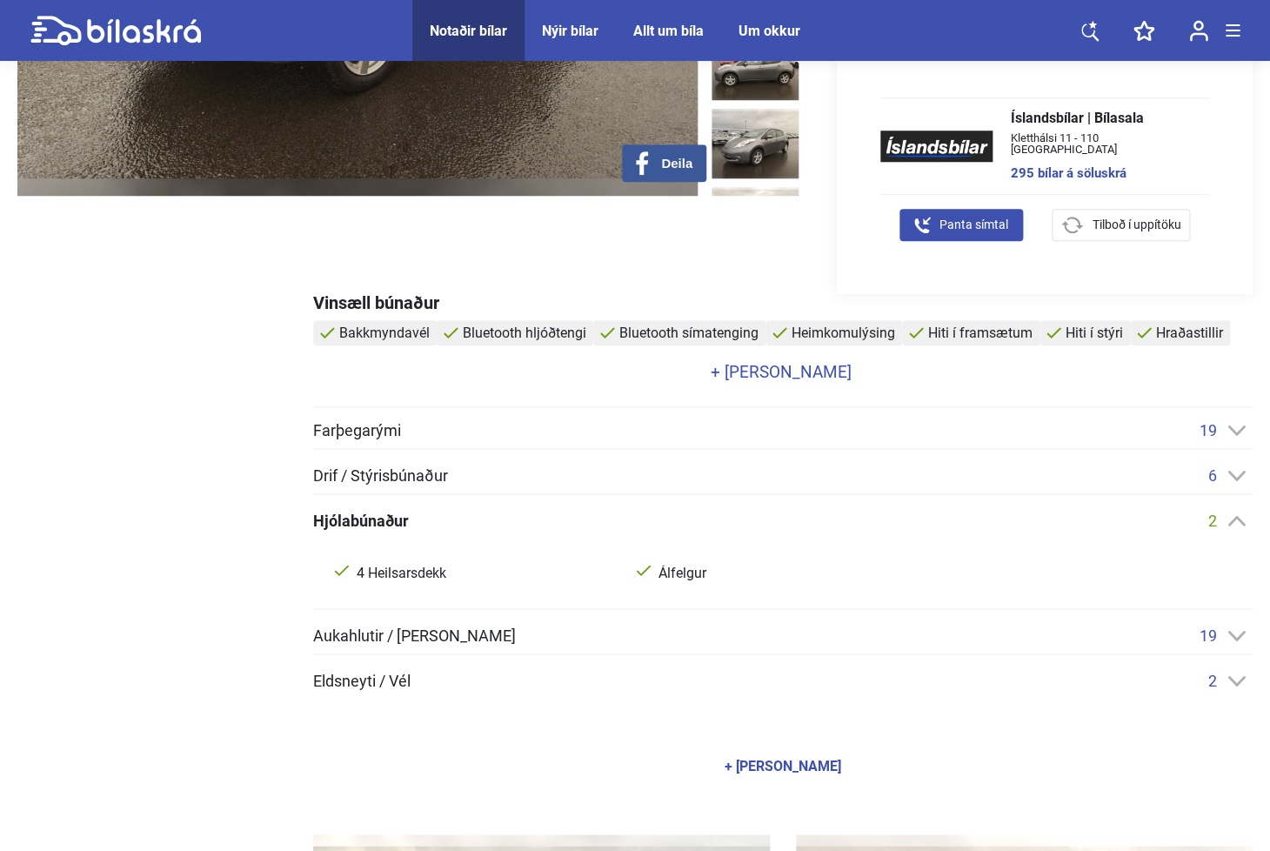
click at [1128, 518] on div "Hjólabúnaður 2" at bounding box center [783, 521] width 940 height 18
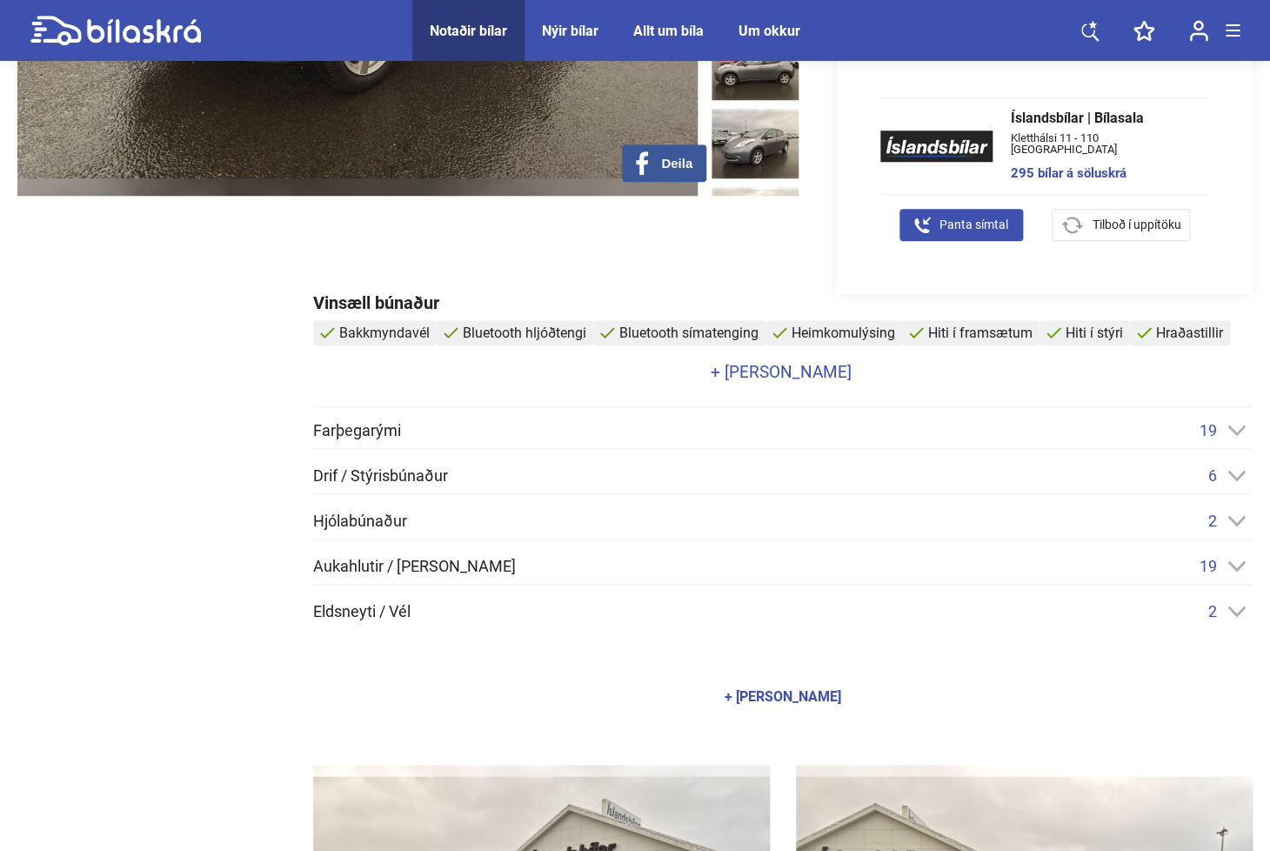
click at [1140, 572] on div "Aukahlutir / [PERSON_NAME] 19" at bounding box center [783, 566] width 940 height 18
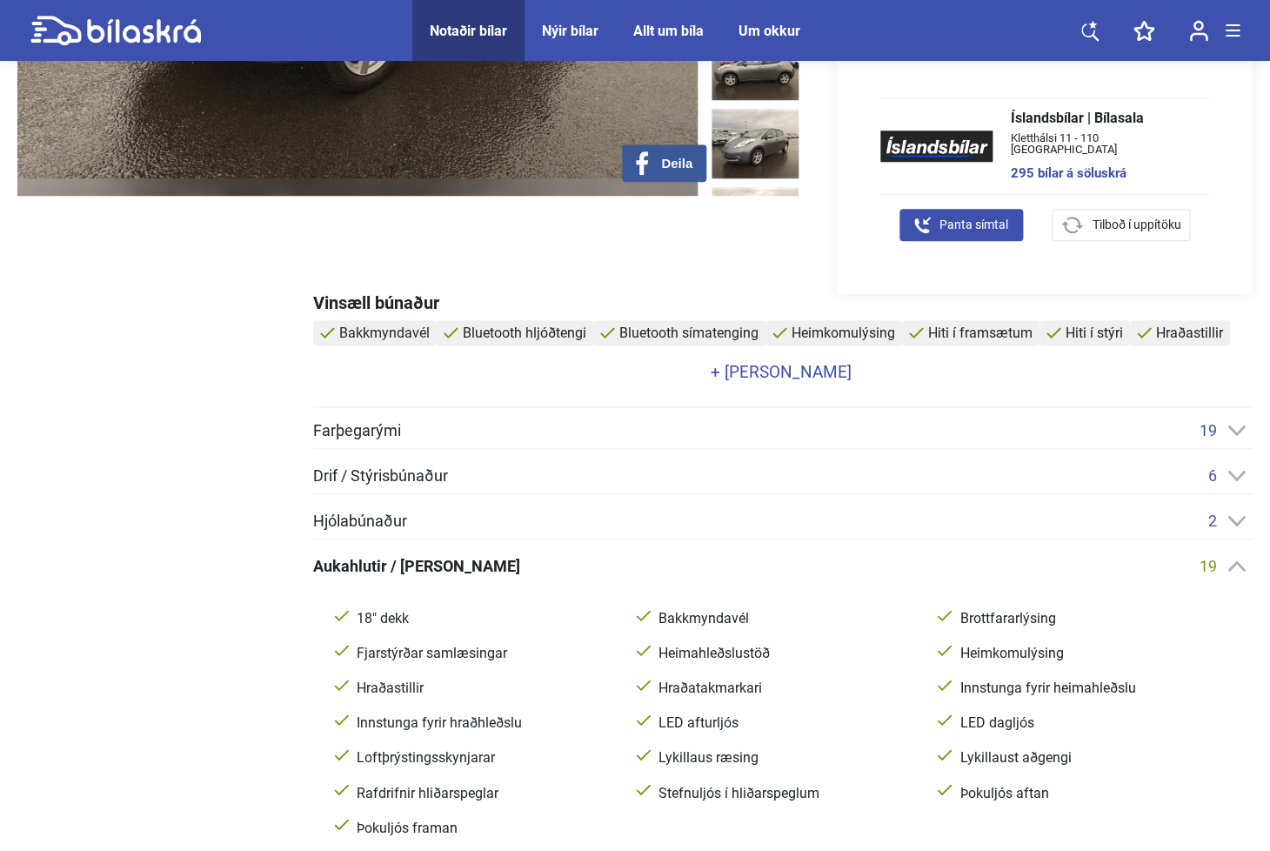
click at [1140, 570] on div "Aukahlutir / [PERSON_NAME] 19" at bounding box center [783, 566] width 940 height 18
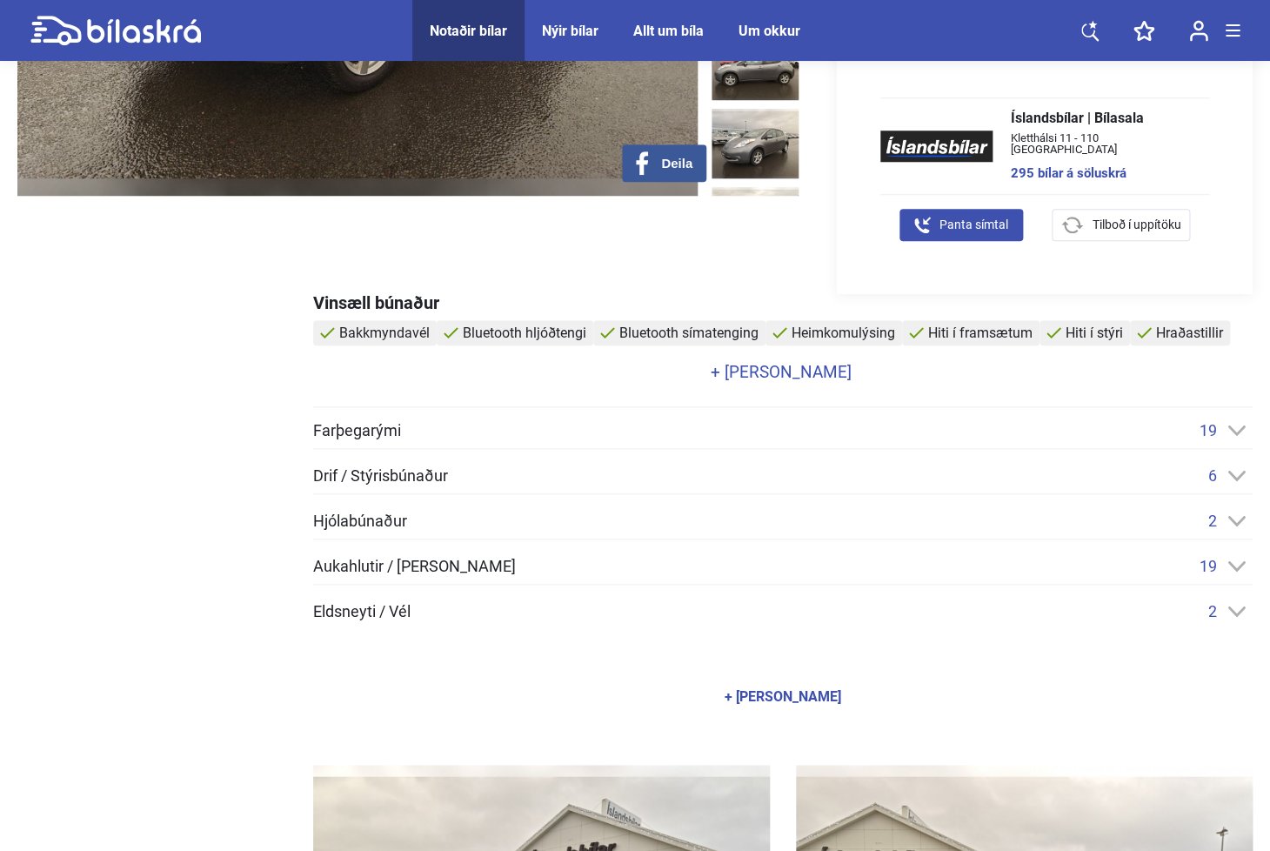
click at [1132, 609] on div "Eldsneyti / Vél 2" at bounding box center [783, 611] width 940 height 18
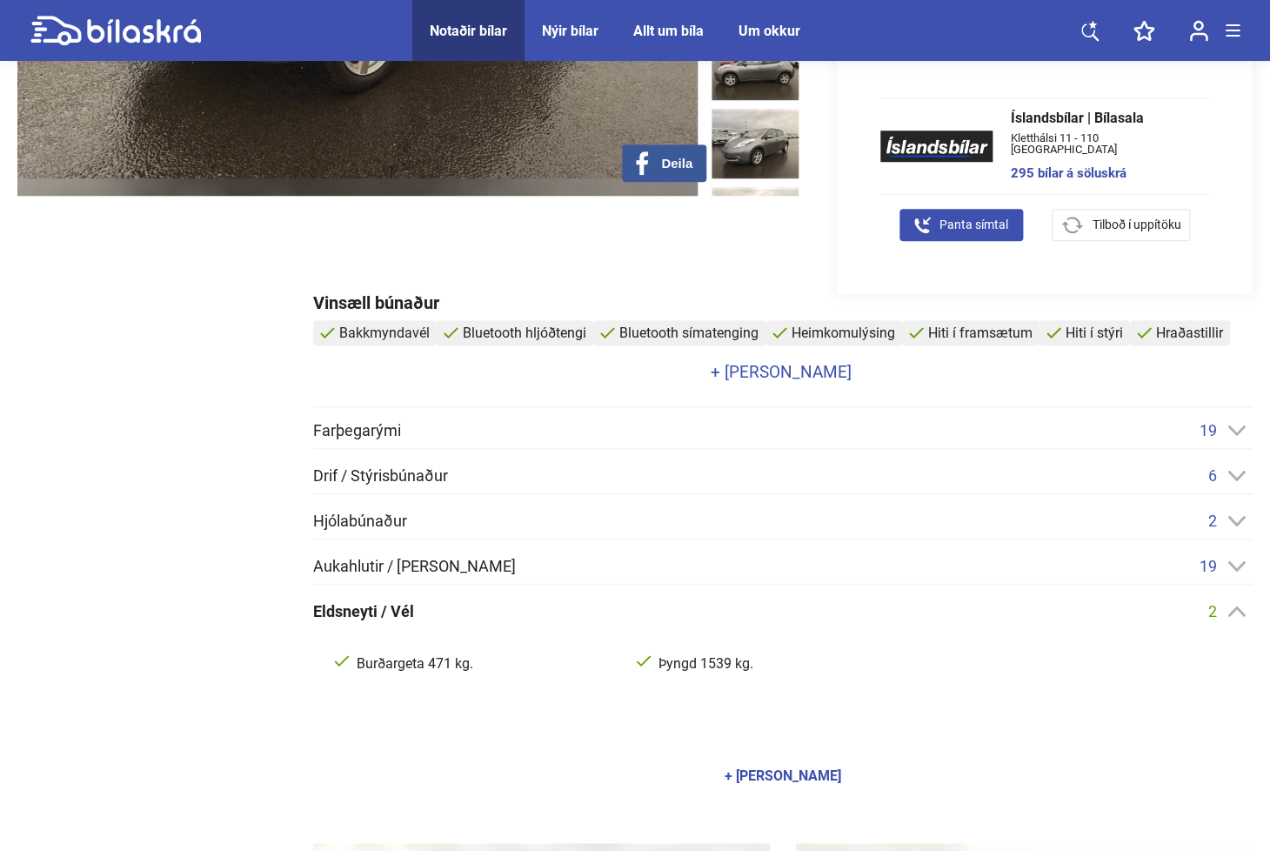
click at [1132, 609] on div "Eldsneyti / Vél 2" at bounding box center [783, 611] width 940 height 18
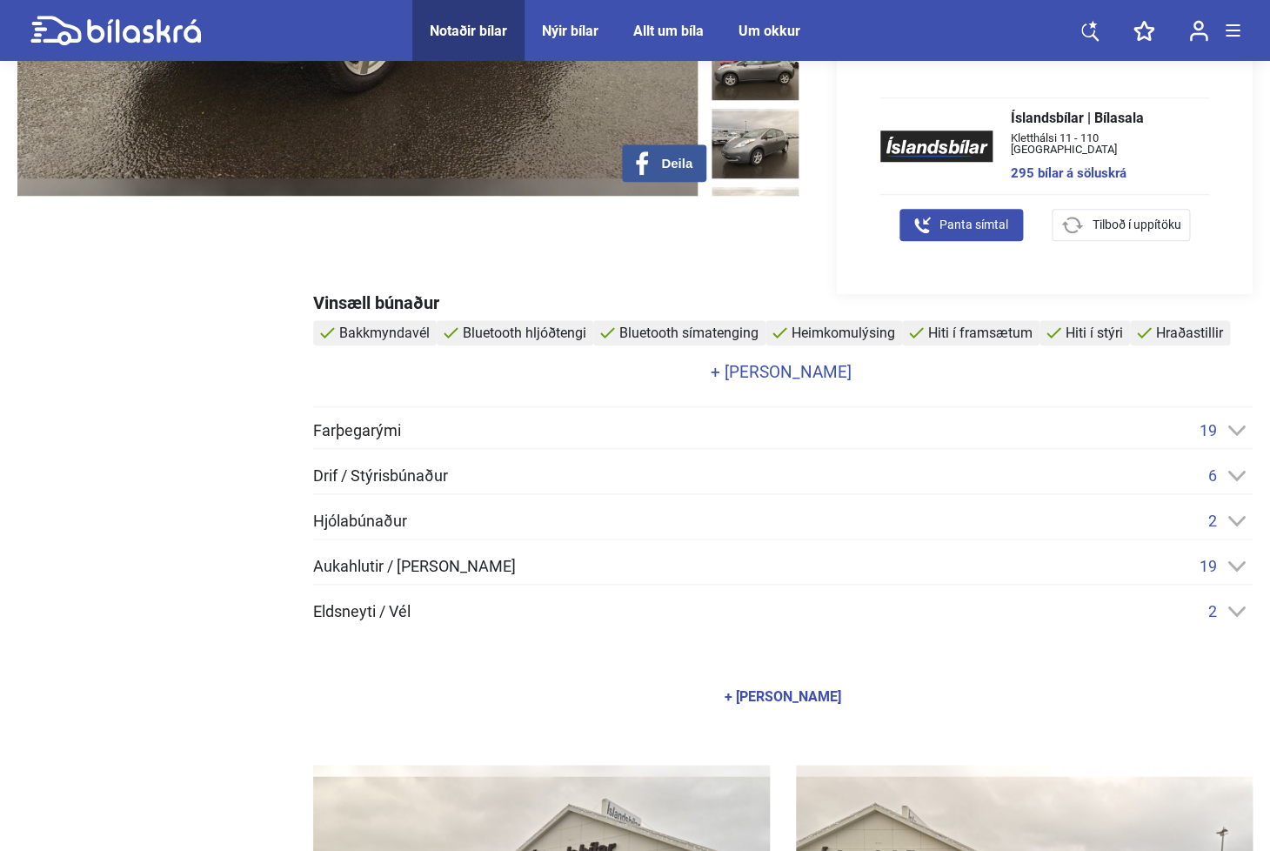
click at [1132, 609] on div "Eldsneyti / Vél 2" at bounding box center [783, 611] width 940 height 18
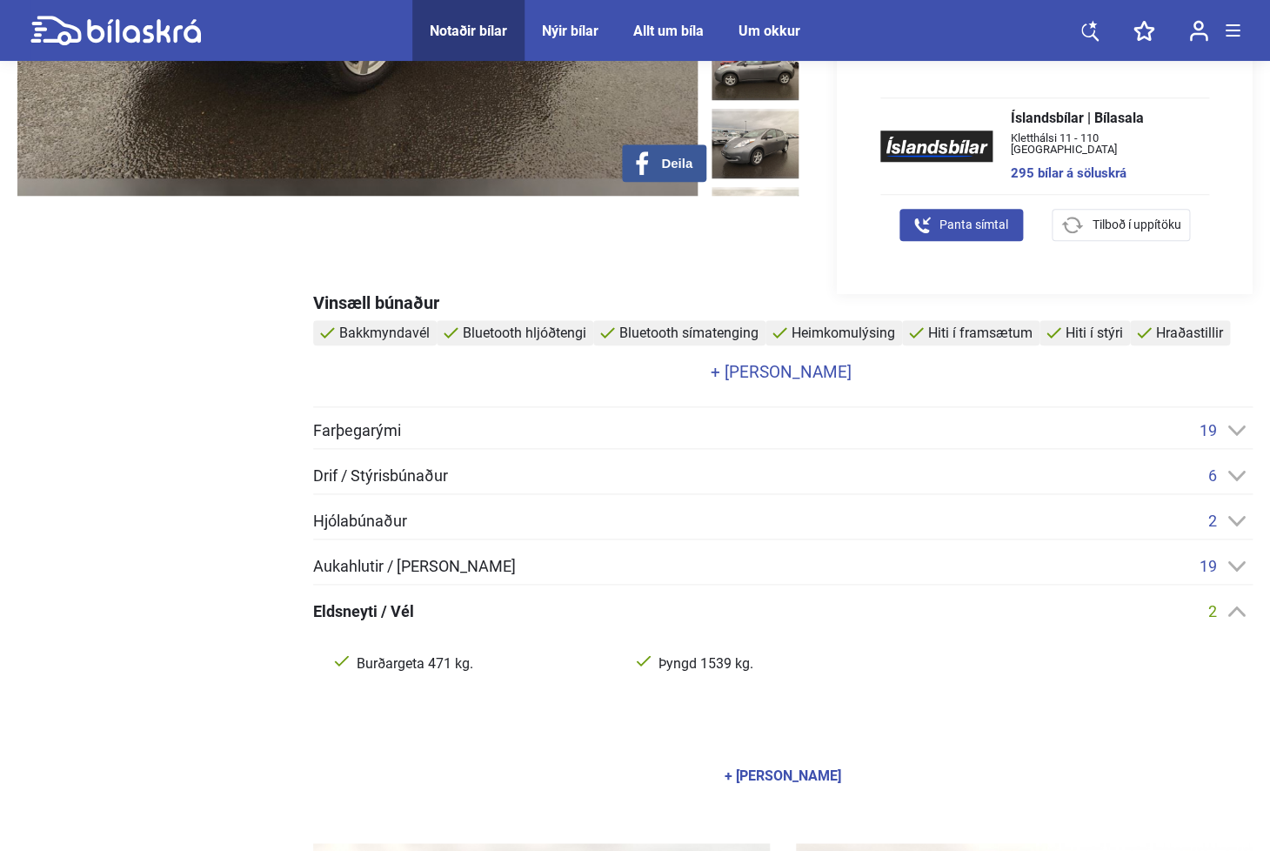
click at [1132, 609] on div "Eldsneyti / Vél 2" at bounding box center [783, 611] width 940 height 18
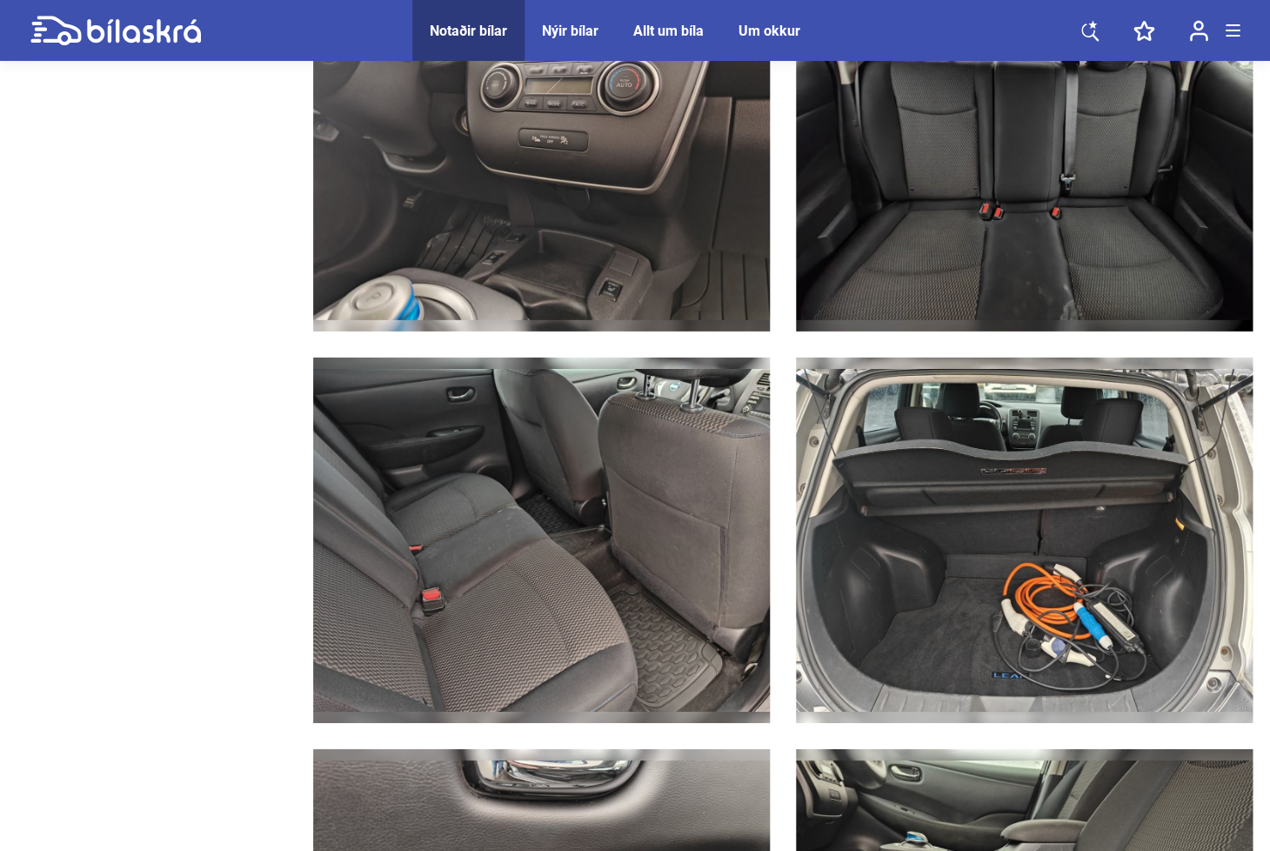
scroll to position [4499, 0]
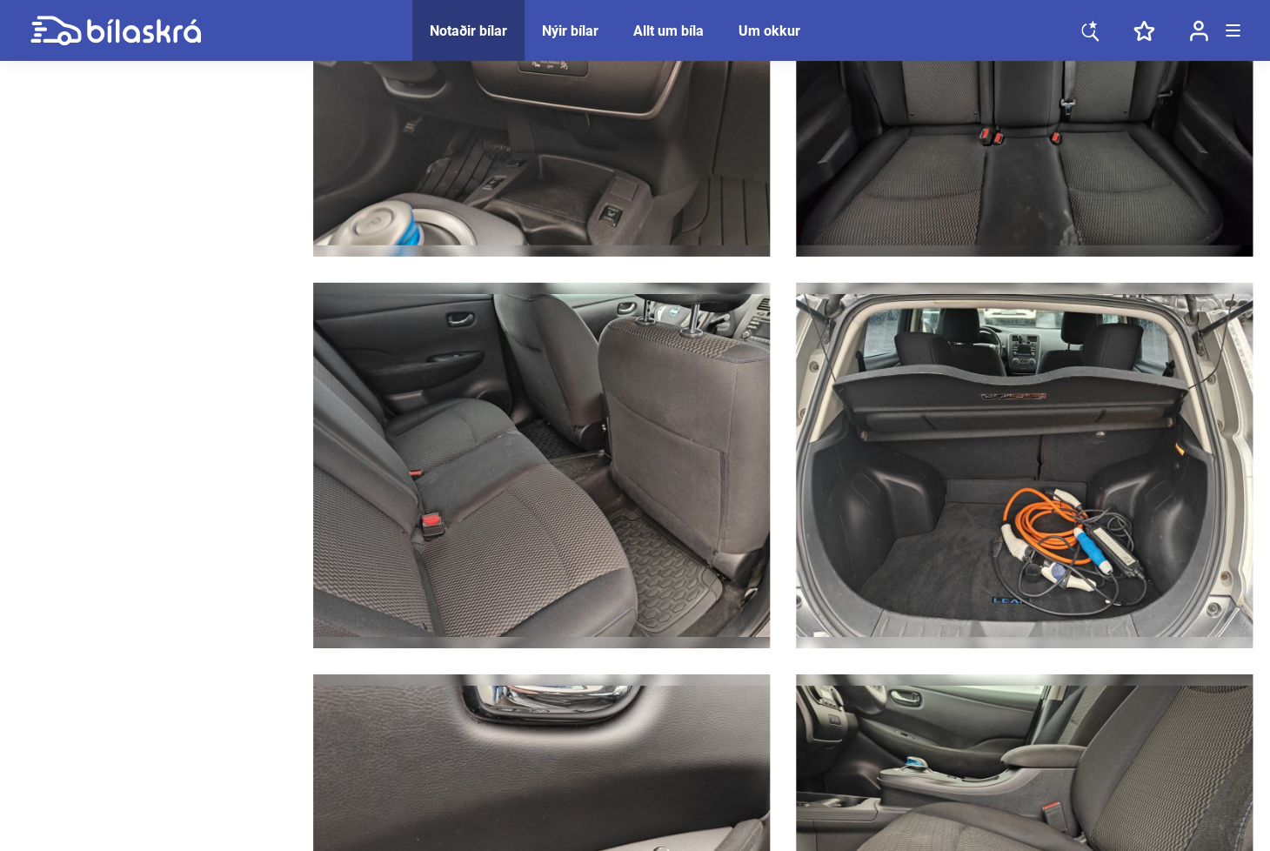
click at [1029, 537] on img at bounding box center [1024, 465] width 457 height 365
